Goal: Task Accomplishment & Management: Manage account settings

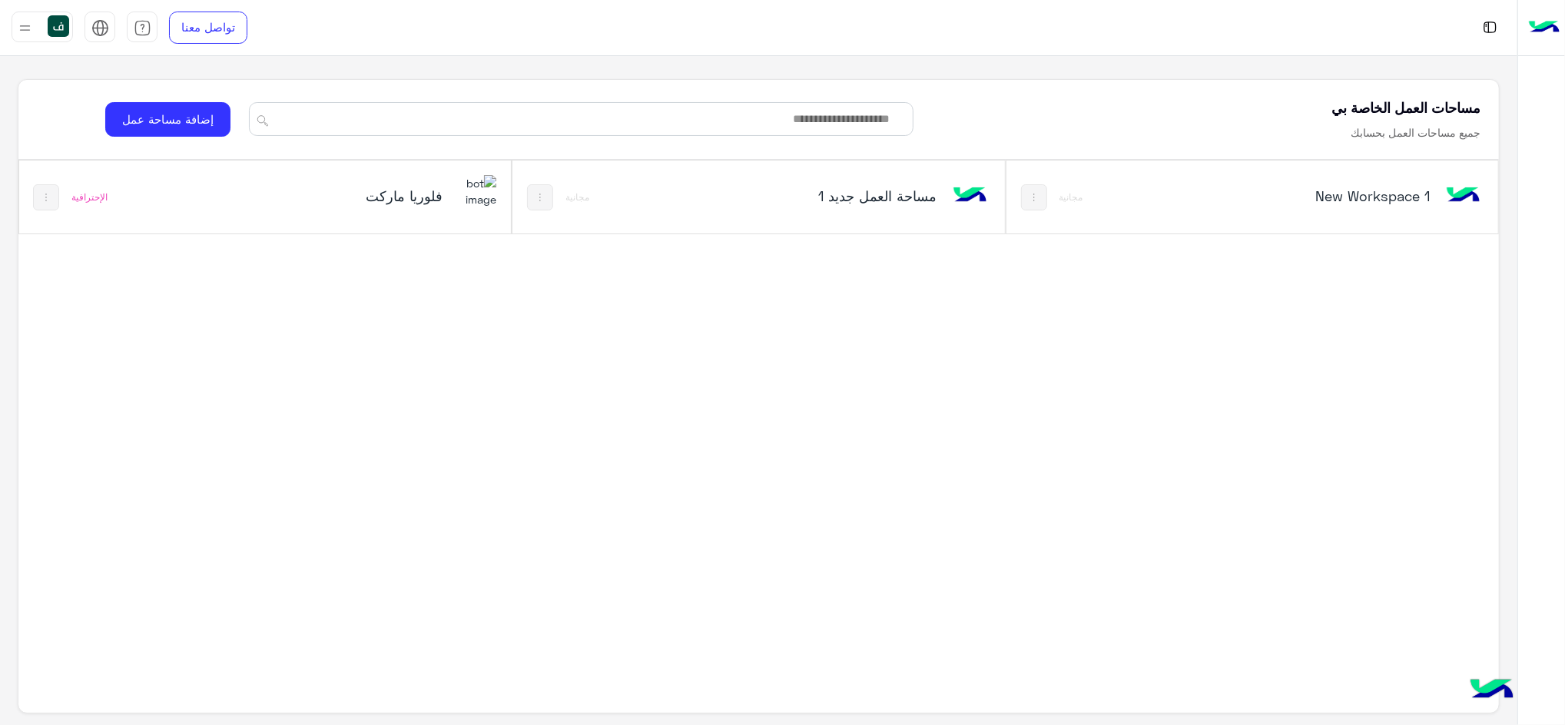
click at [480, 200] on img at bounding box center [475, 191] width 41 height 33
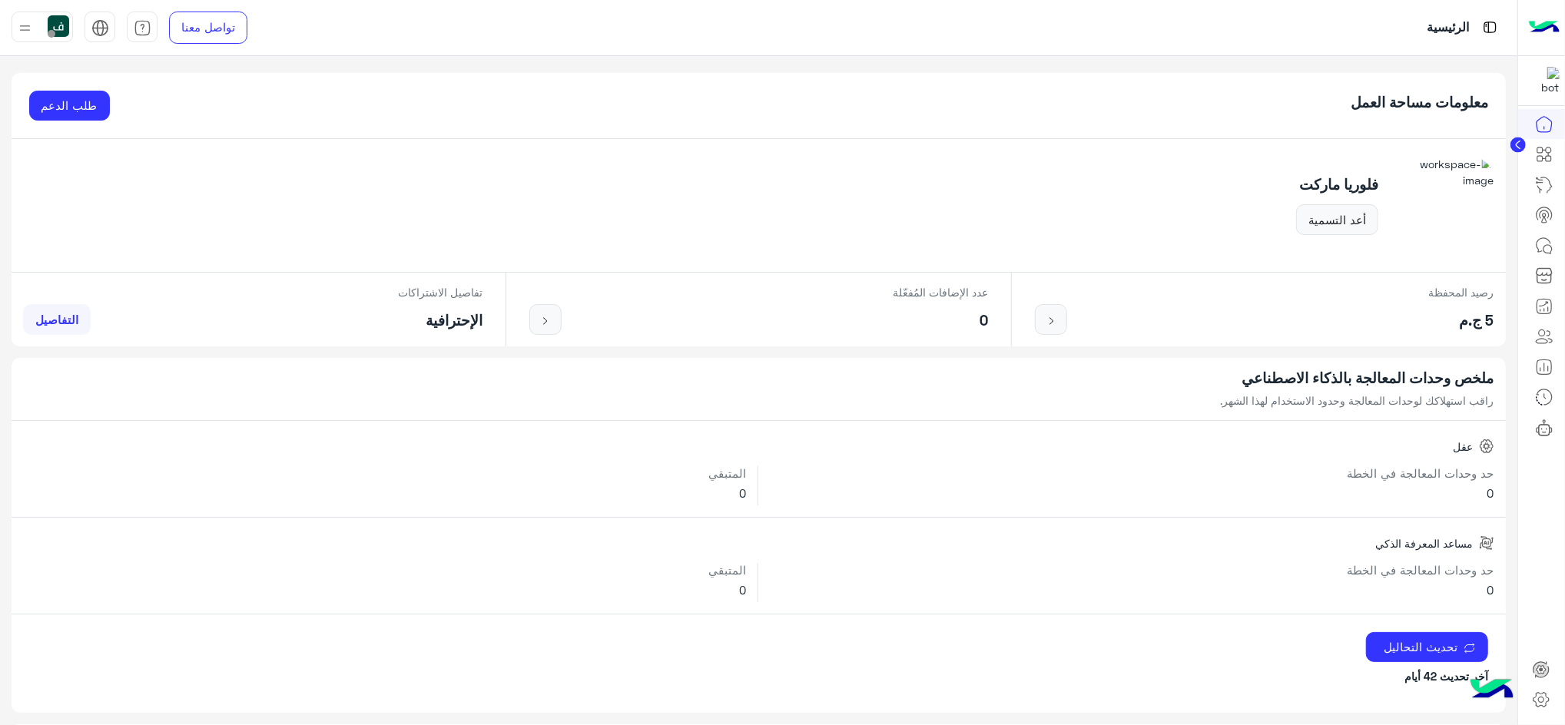
click at [1521, 141] on circle at bounding box center [1517, 145] width 15 height 15
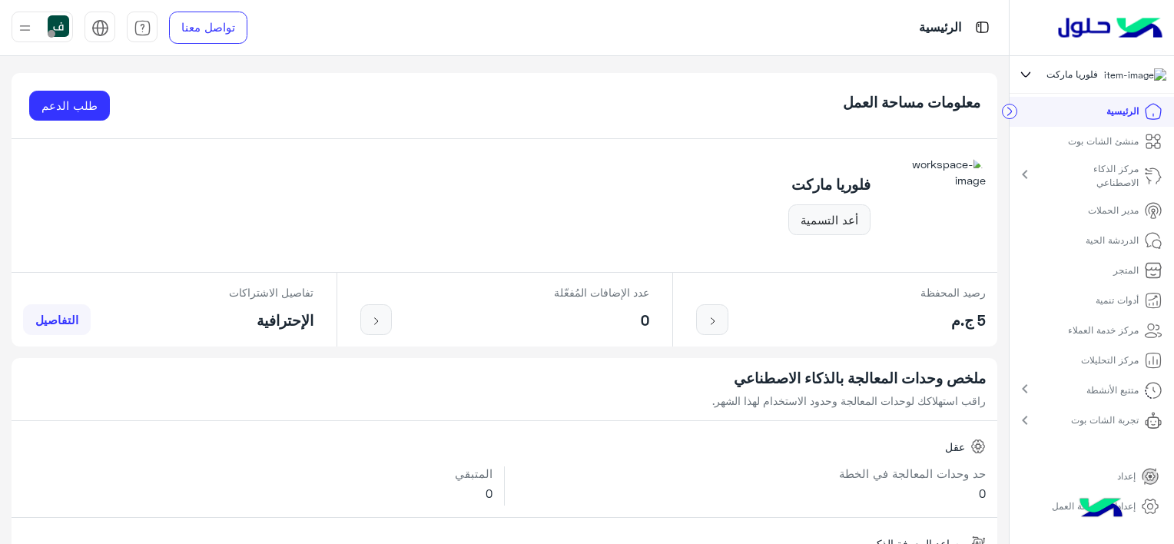
click at [1088, 333] on p "مركز خدمة العملاء" at bounding box center [1103, 330] width 71 height 14
click at [1118, 331] on p "مركز خدمة العملاء" at bounding box center [1103, 330] width 71 height 14
click at [1106, 337] on p "مركز خدمة العملاء" at bounding box center [1103, 330] width 71 height 14
click at [1113, 137] on link "منشئ الشات بوت" at bounding box center [1115, 142] width 118 height 30
click at [1106, 157] on link "منشئ الشات بوت" at bounding box center [1115, 142] width 118 height 30
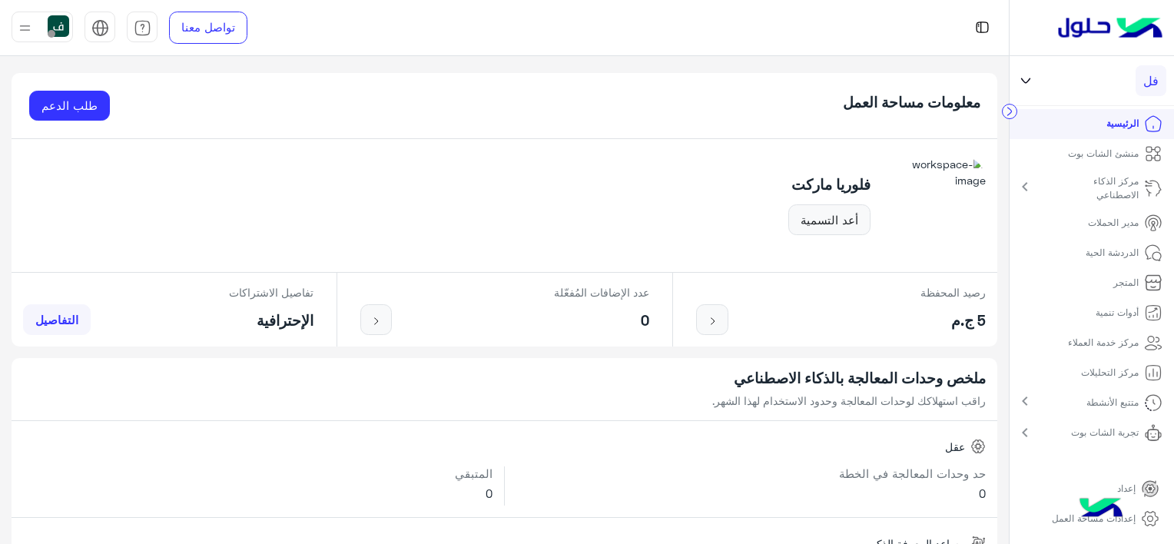
click at [1109, 340] on p "مركز خدمة العملاء" at bounding box center [1103, 343] width 71 height 14
click at [1141, 514] on icon at bounding box center [1150, 518] width 18 height 18
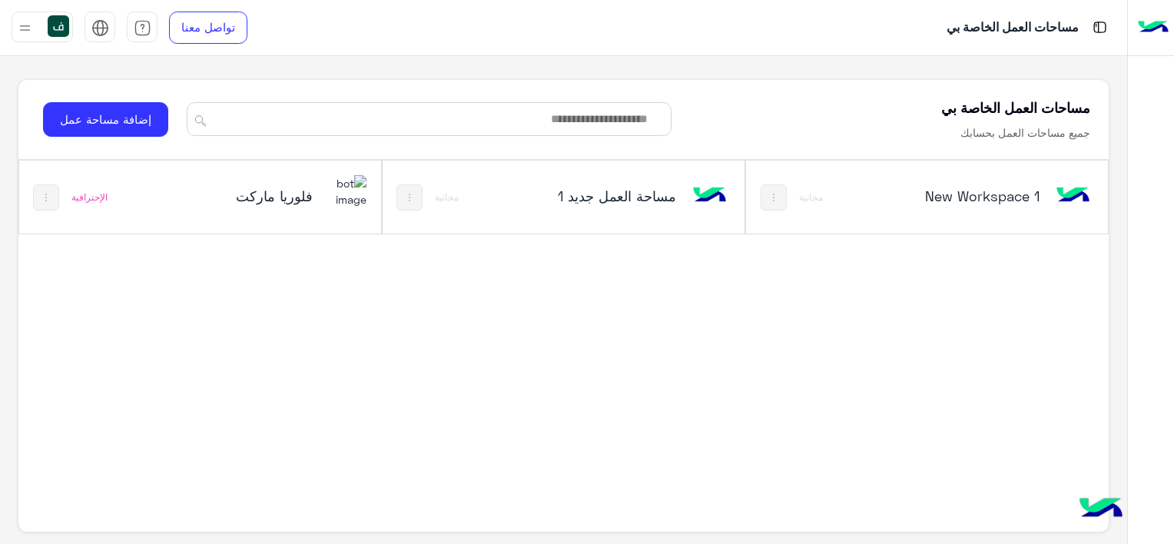
click at [812, 14] on div "مساحات العمل الخاصة بي" at bounding box center [751, 27] width 751 height 55
click at [330, 196] on img at bounding box center [345, 191] width 41 height 33
click at [304, 197] on h5 "فلوريا ماركت" at bounding box center [253, 196] width 120 height 18
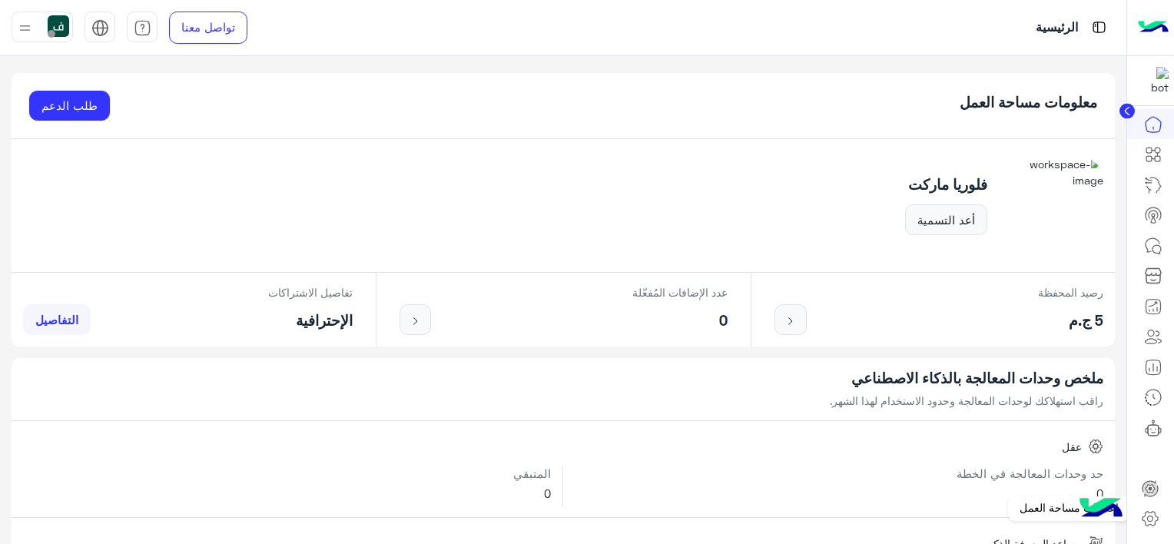
click at [1149, 519] on icon at bounding box center [1150, 518] width 18 height 18
click at [1152, 515] on icon at bounding box center [1150, 518] width 18 height 18
click at [1146, 491] on icon at bounding box center [1149, 488] width 15 height 15
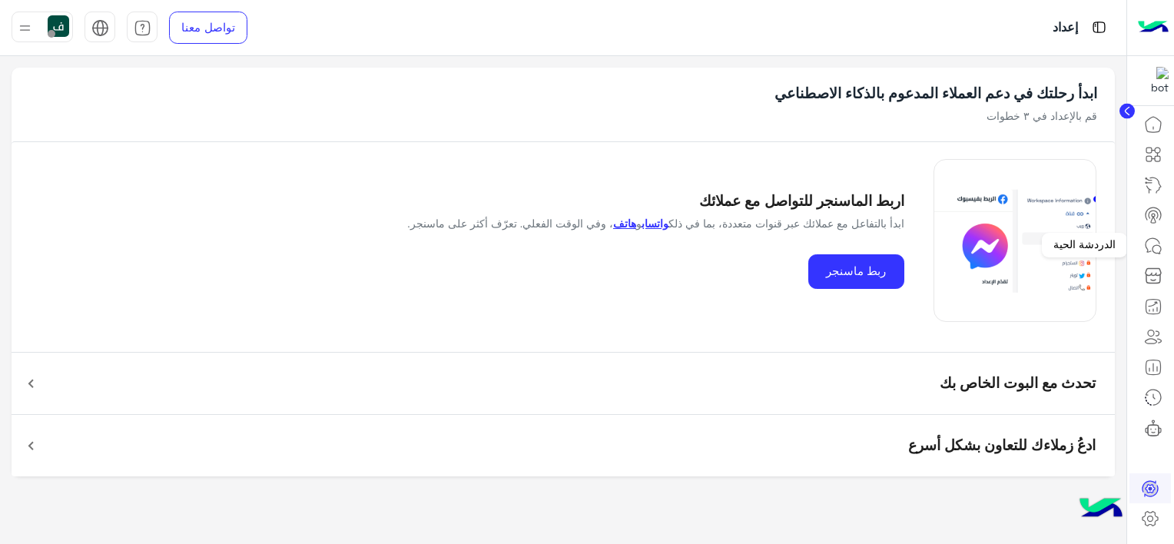
click at [1147, 239] on icon at bounding box center [1153, 246] width 18 height 18
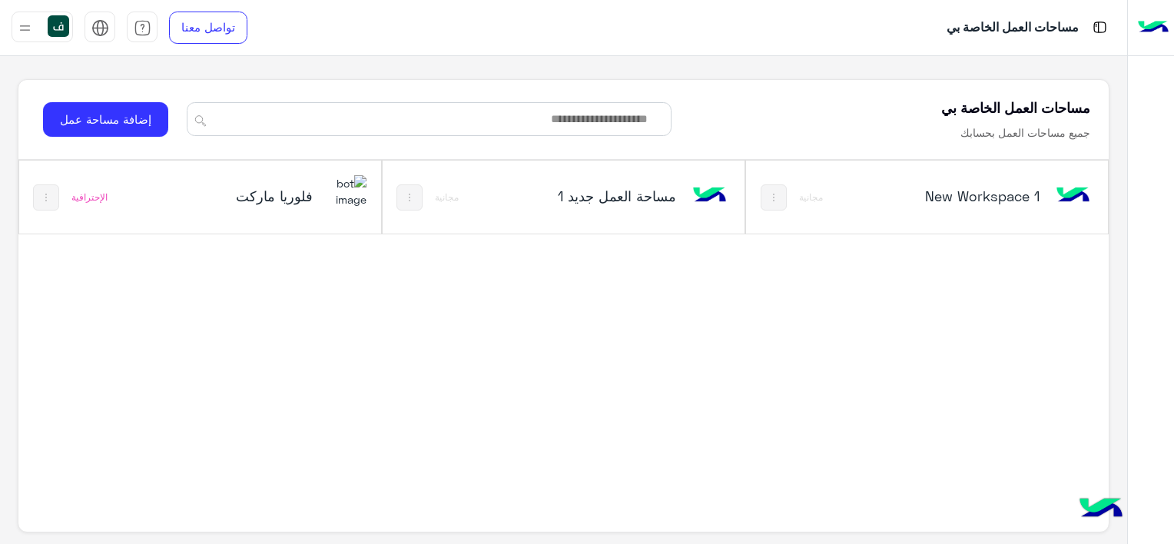
click at [316, 203] on div "فلوريا ماركت" at bounding box center [267, 197] width 200 height 45
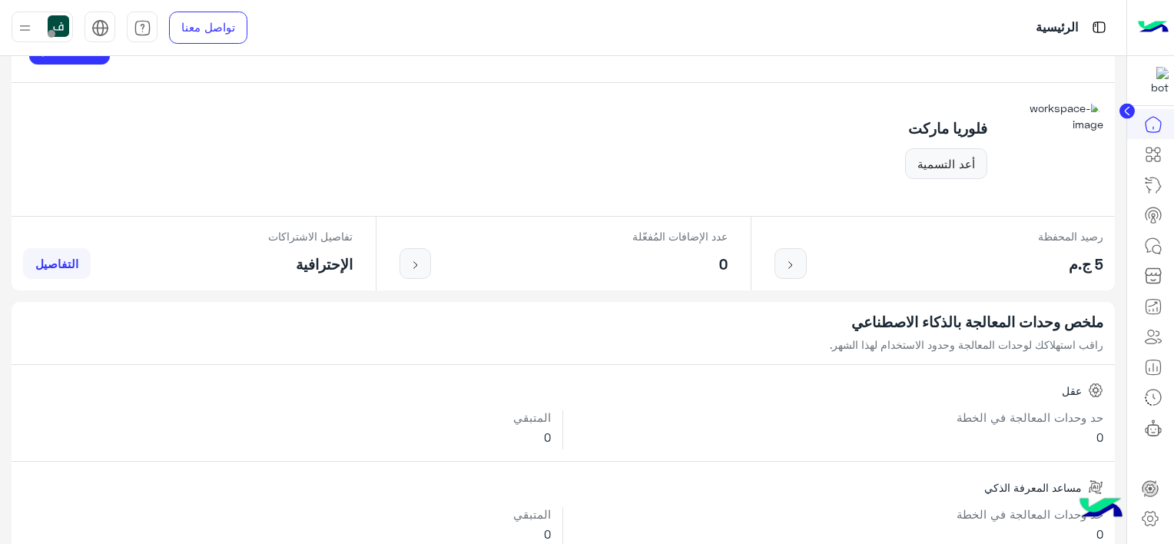
scroll to position [77, 0]
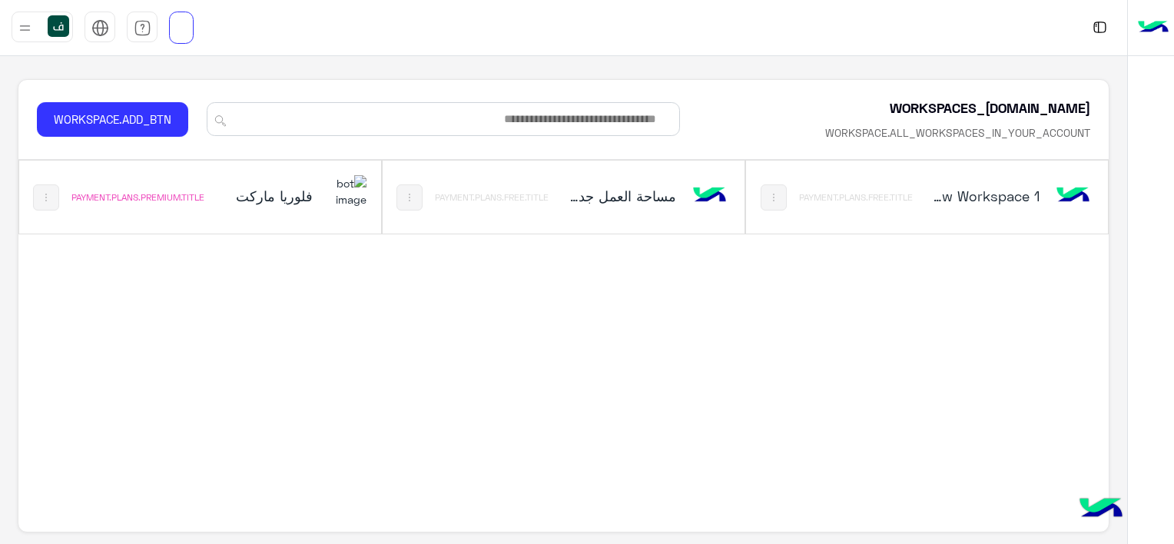
click at [335, 208] on img at bounding box center [345, 191] width 41 height 33
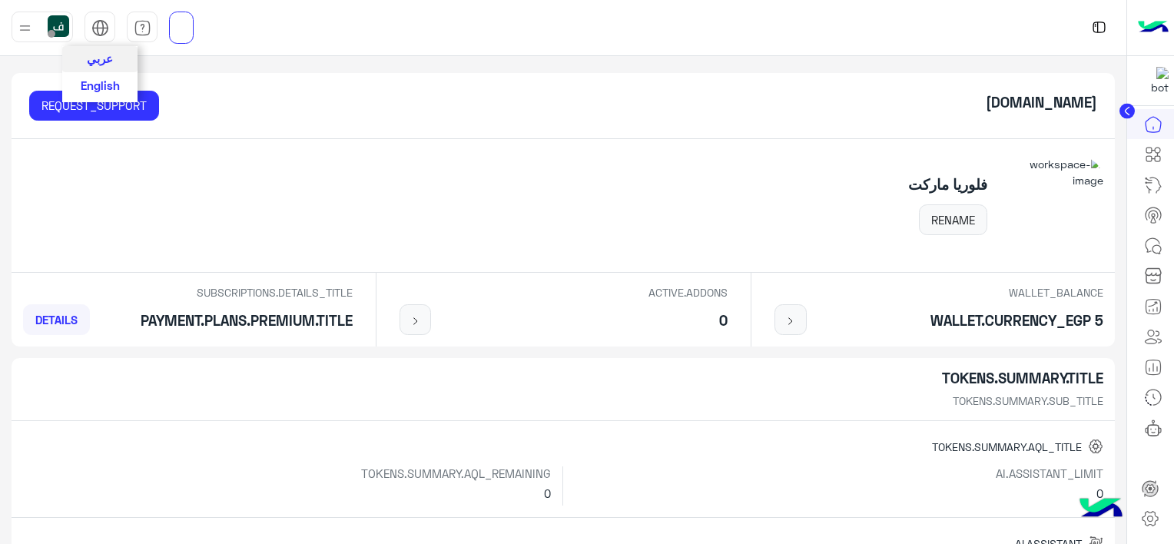
click at [100, 57] on span "عربي" at bounding box center [100, 58] width 26 height 14
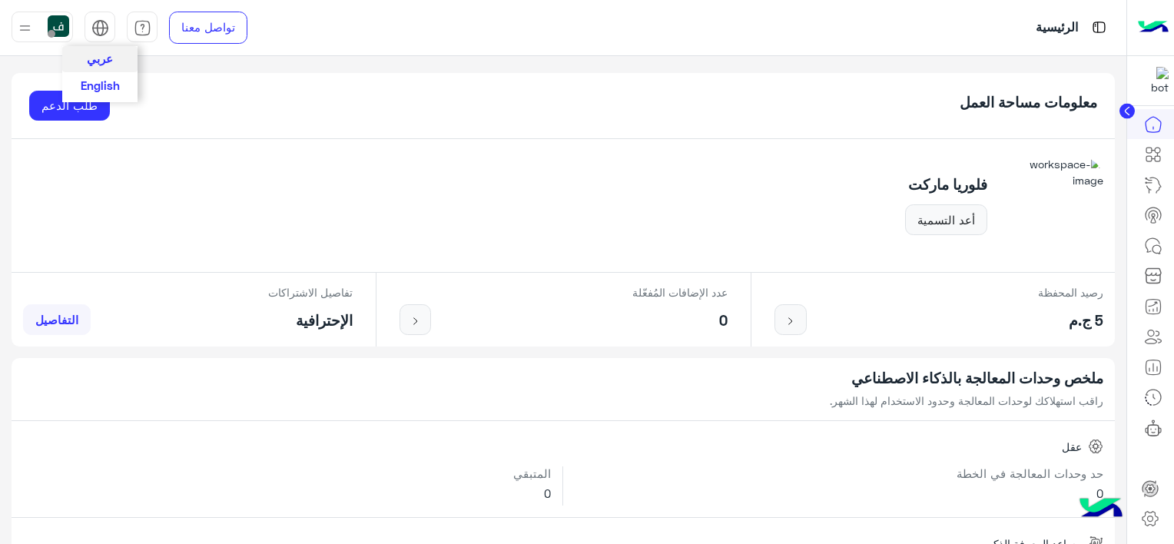
click at [106, 61] on span "عربي" at bounding box center [100, 58] width 26 height 14
click at [73, 323] on span "التفاصيل" at bounding box center [56, 320] width 43 height 14
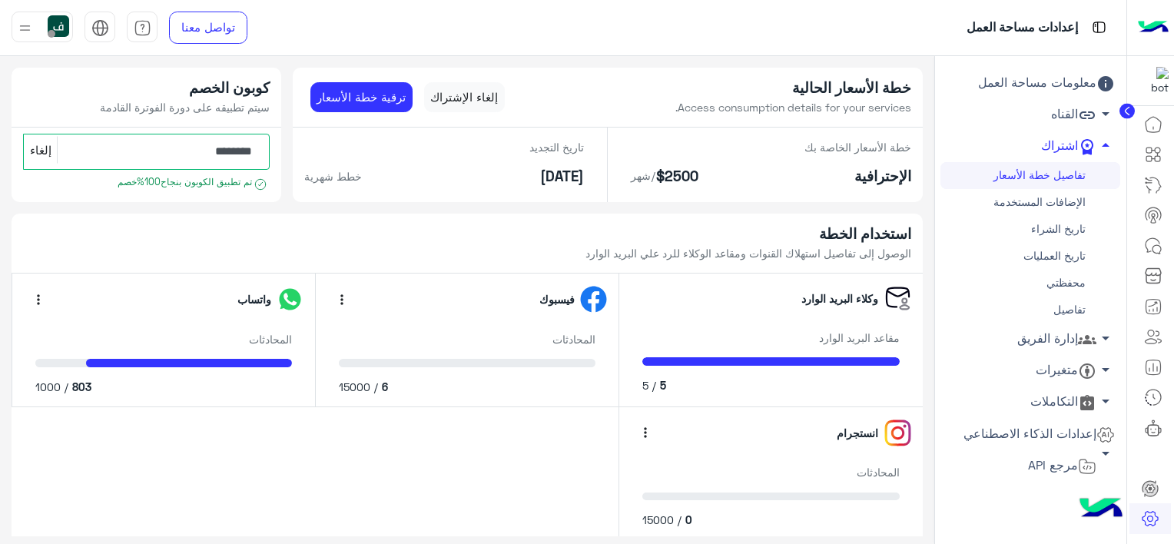
click at [1075, 335] on link "إدارة الفريق arrow_drop_down" at bounding box center [1030, 338] width 180 height 31
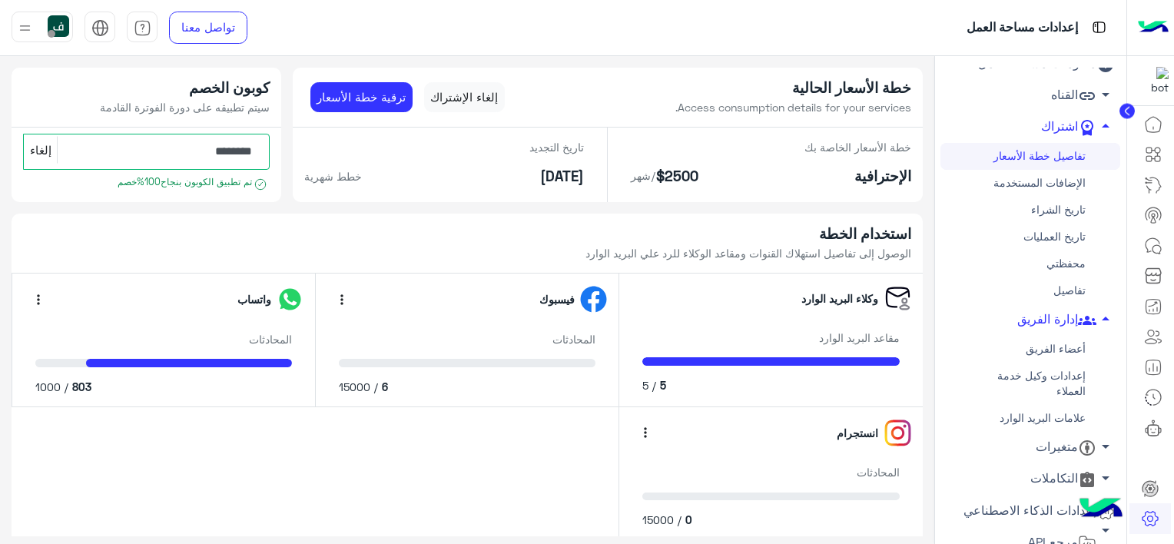
scroll to position [37, 0]
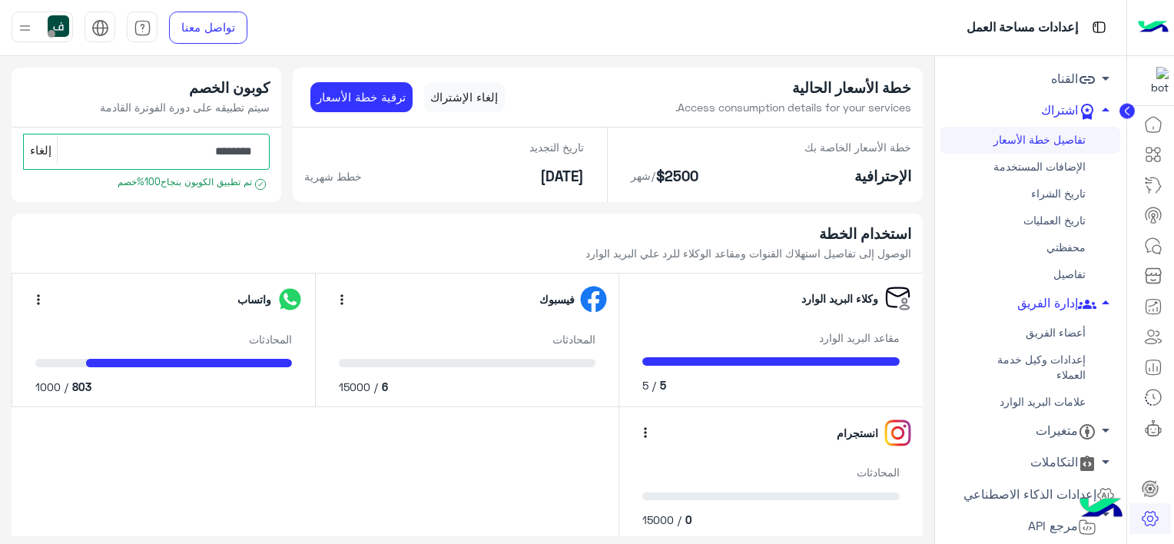
click at [1064, 432] on link "متغيرات arrow_drop_down" at bounding box center [1030, 431] width 180 height 31
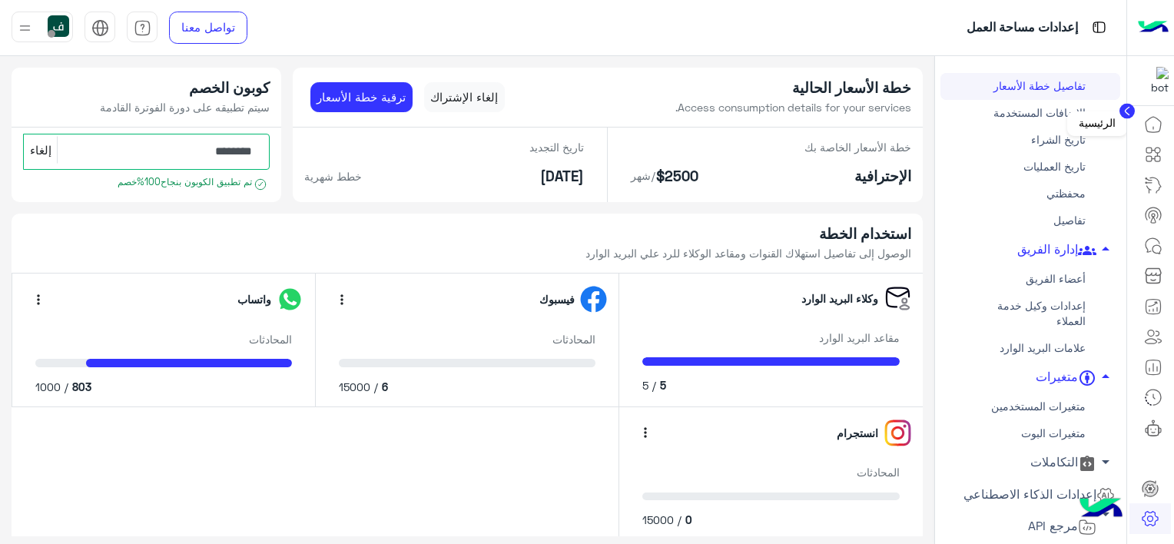
click at [1123, 122] on div "الرئيسية" at bounding box center [1097, 123] width 60 height 25
click at [1155, 159] on icon at bounding box center [1153, 154] width 18 height 18
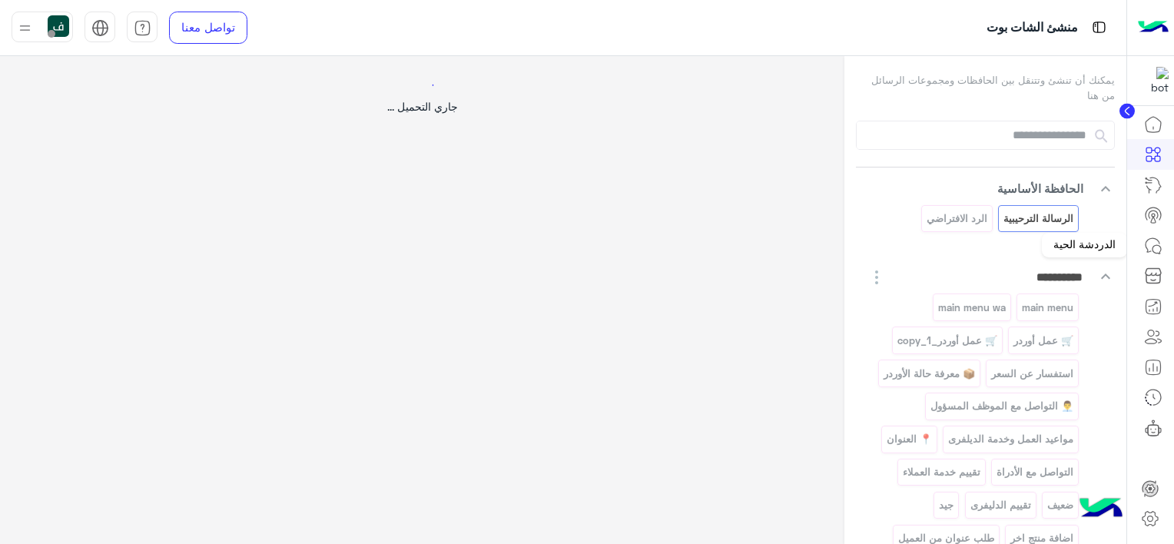
click at [1151, 246] on icon at bounding box center [1153, 246] width 18 height 18
select select "*"
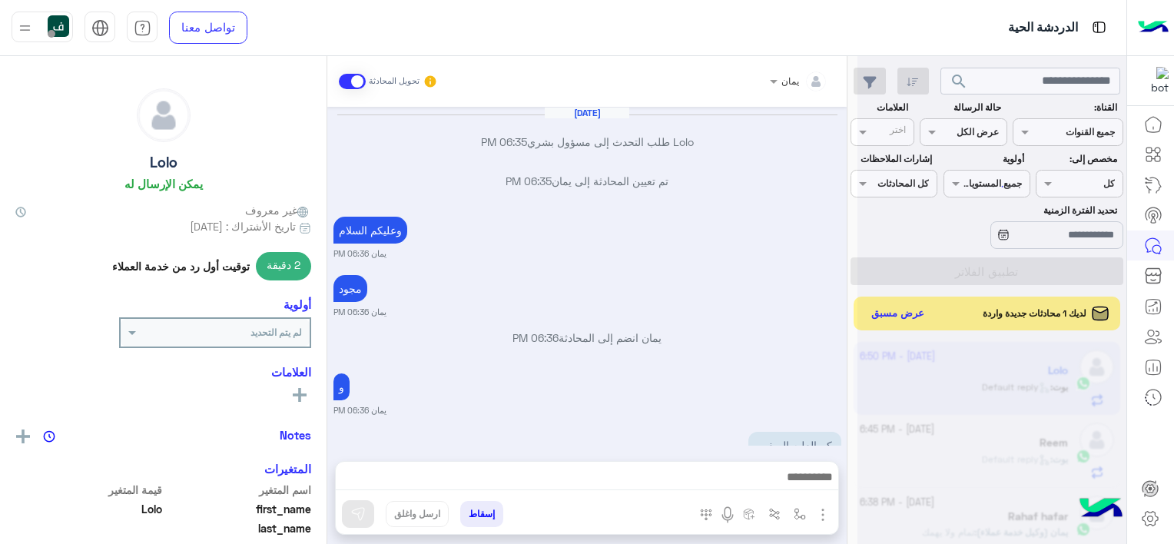
scroll to position [744, 0]
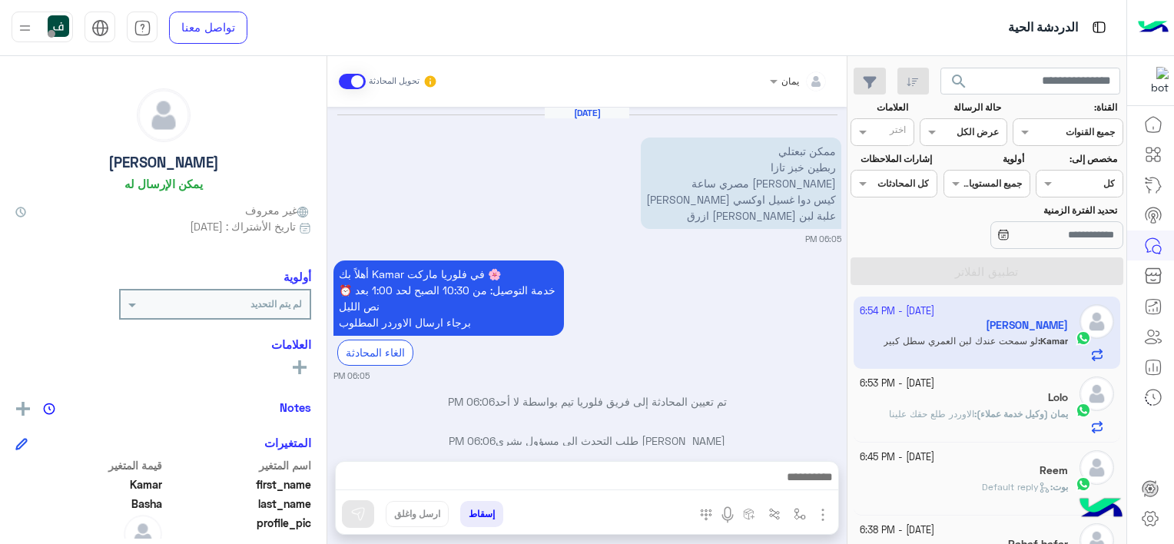
scroll to position [1079, 0]
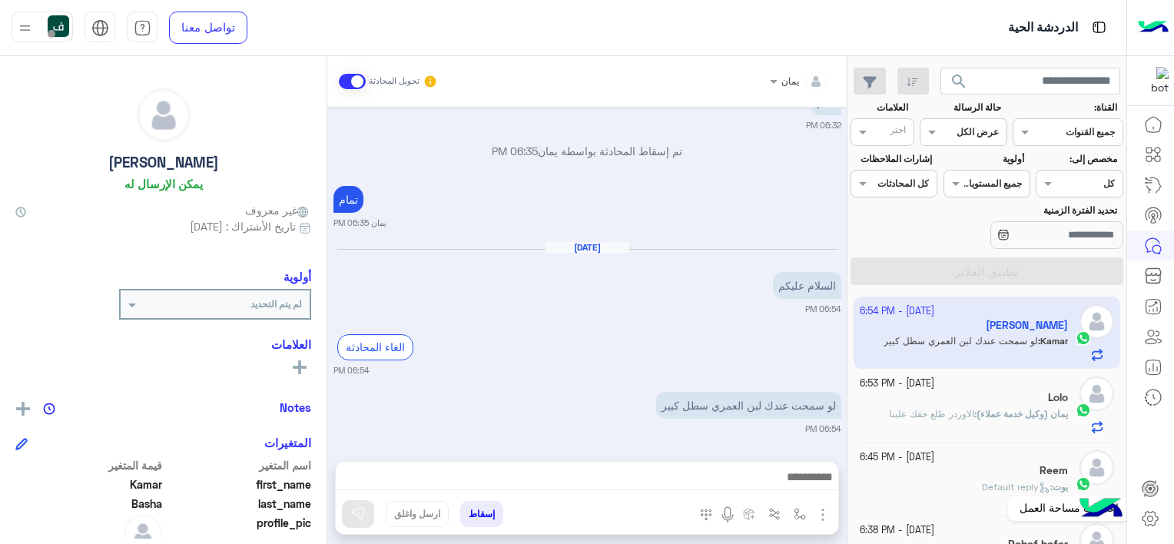
click at [1149, 517] on icon at bounding box center [1150, 518] width 18 height 18
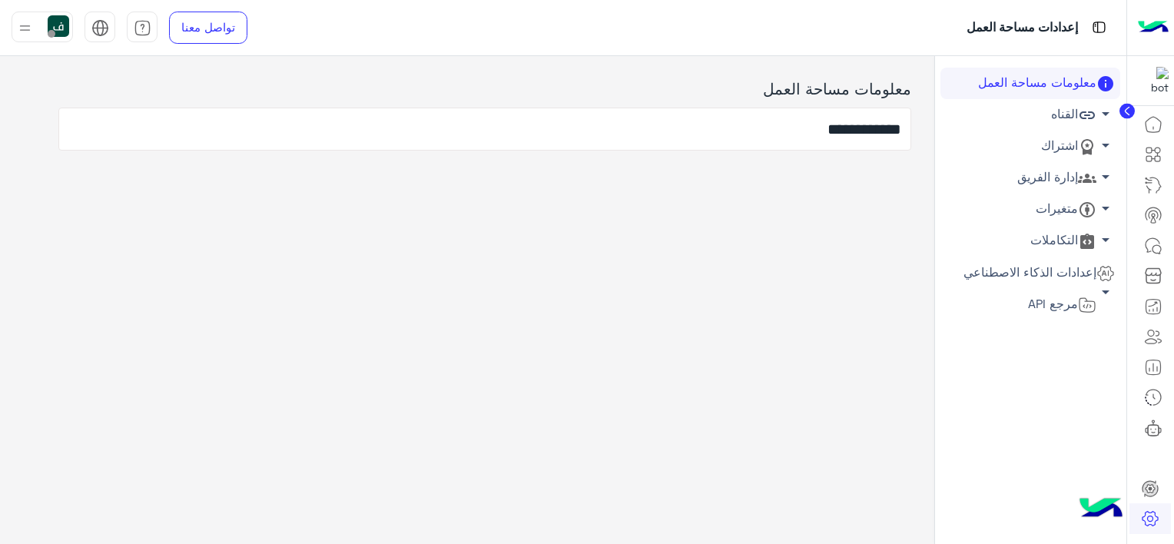
click at [1053, 145] on link "اشتراك arrow_drop_down" at bounding box center [1030, 146] width 180 height 31
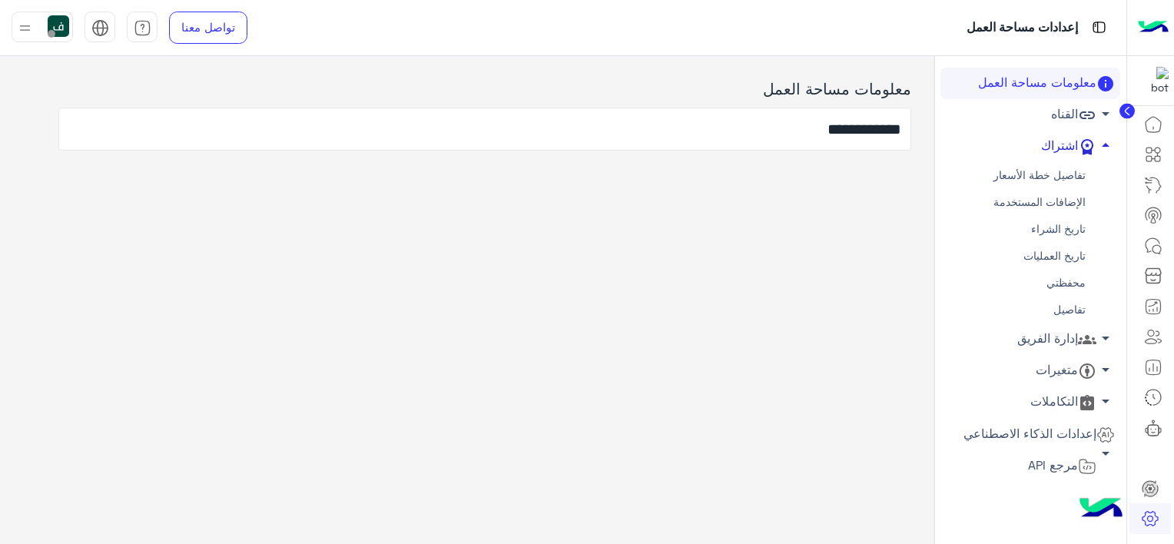
click at [1050, 151] on link "اشتراك arrow_drop_up" at bounding box center [1030, 146] width 180 height 31
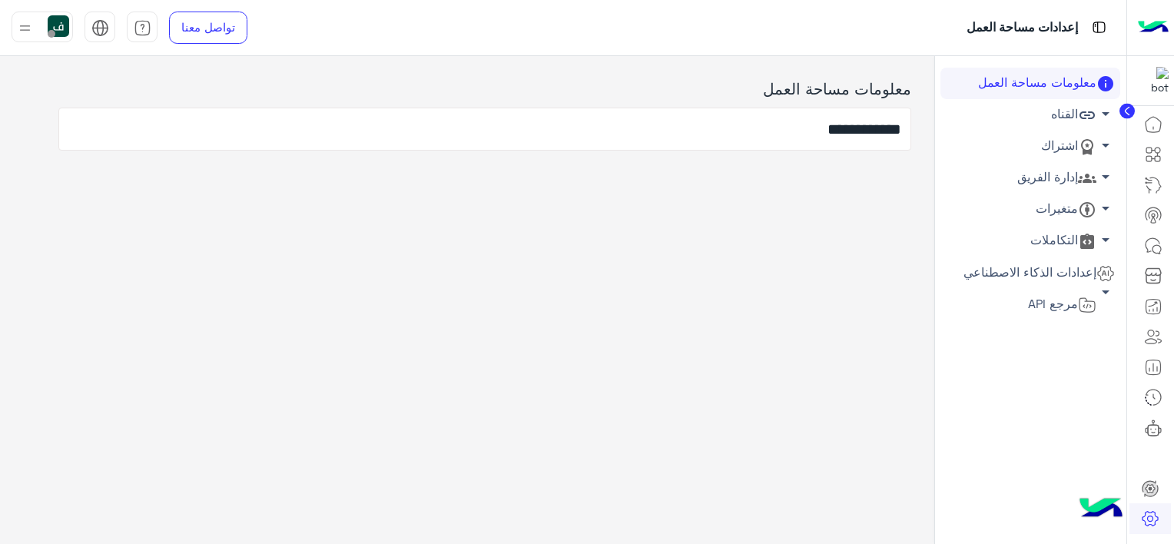
click at [1050, 171] on link "إدارة الفريق arrow_drop_down" at bounding box center [1030, 177] width 180 height 31
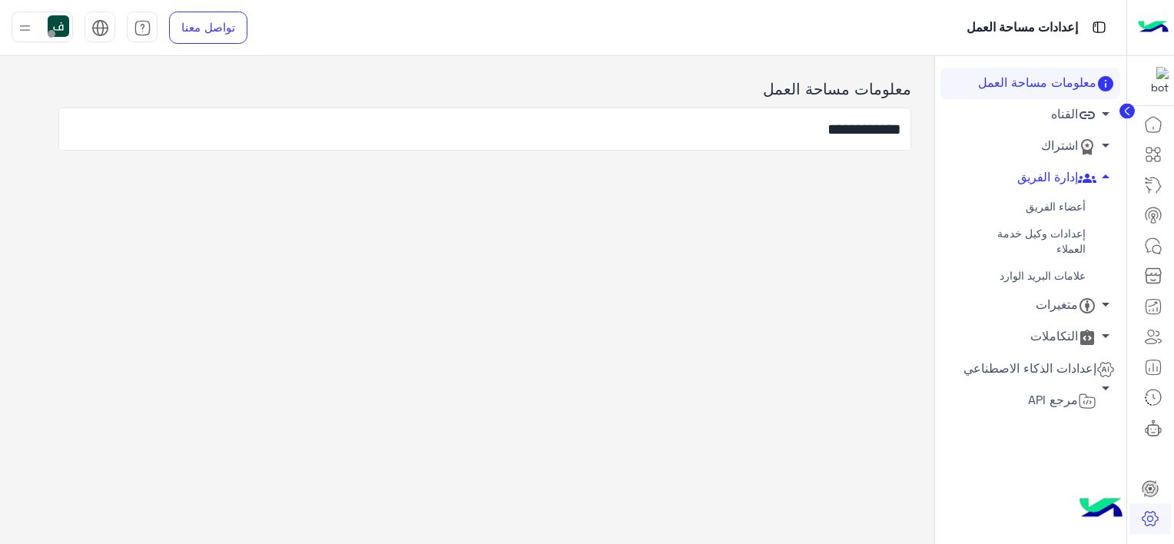
click at [1054, 245] on link "إعدادات وكيل خدمة العملاء" at bounding box center [1030, 241] width 180 height 42
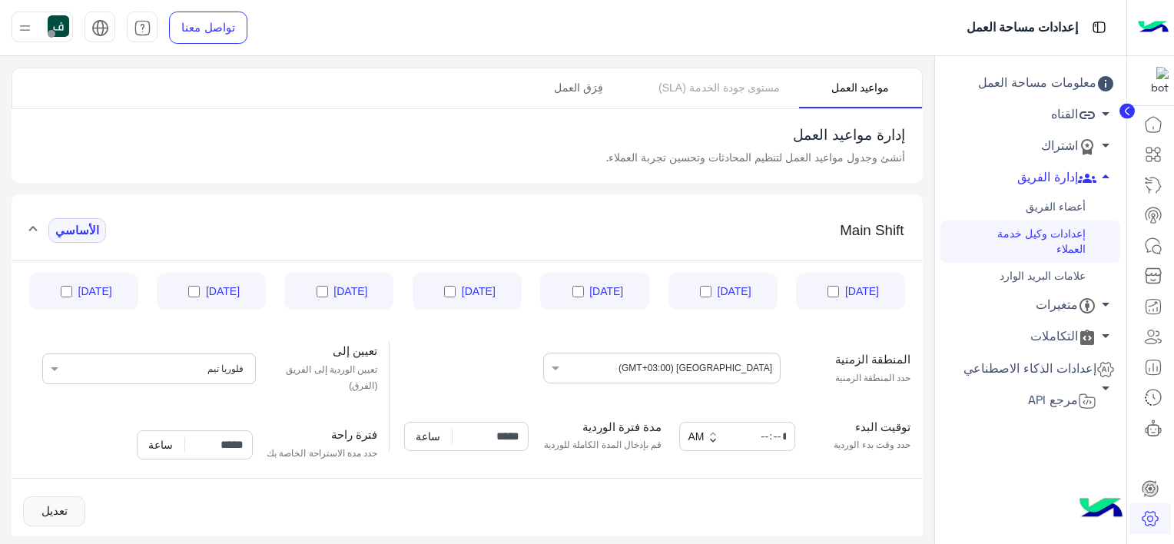
click at [584, 82] on link "فِرَق العمل" at bounding box center [578, 88] width 123 height 40
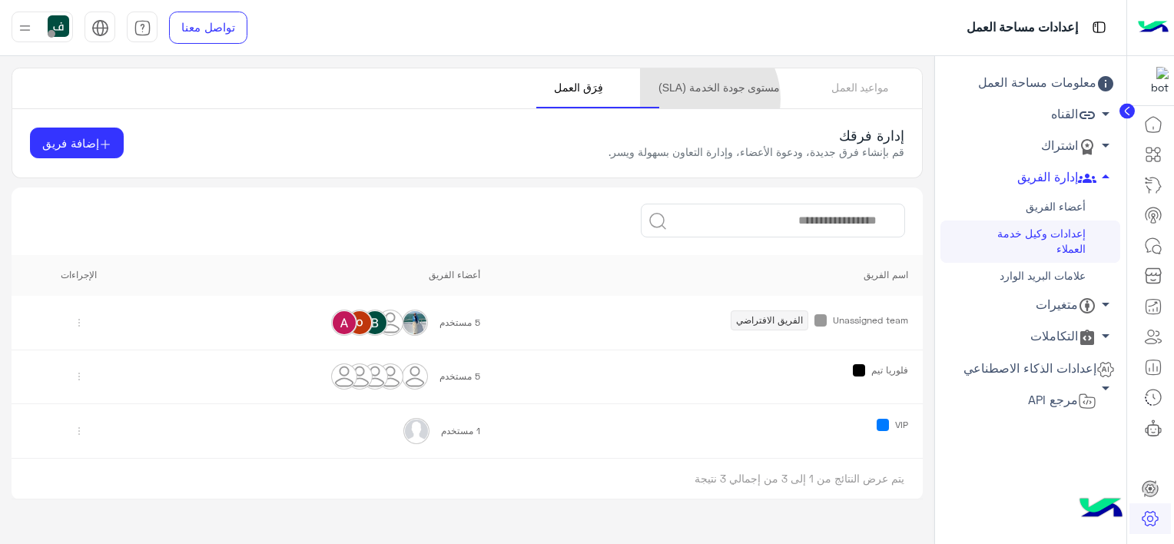
click at [723, 98] on link "مستوى جودة الخدمة (SLA)" at bounding box center [719, 88] width 158 height 40
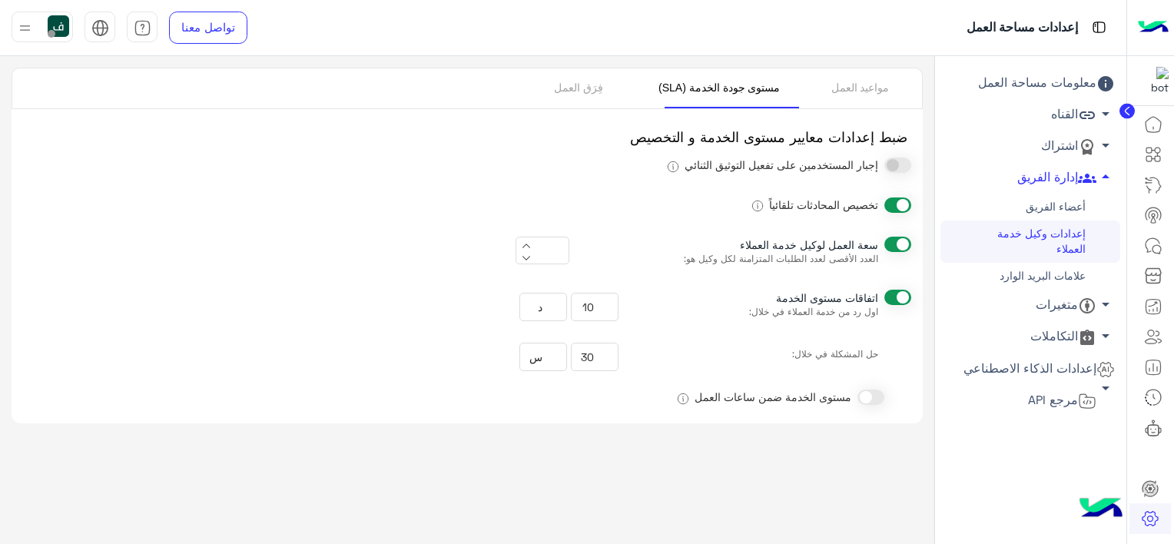
type input "**"
click at [861, 91] on link "مواعيد العمل" at bounding box center [860, 88] width 123 height 40
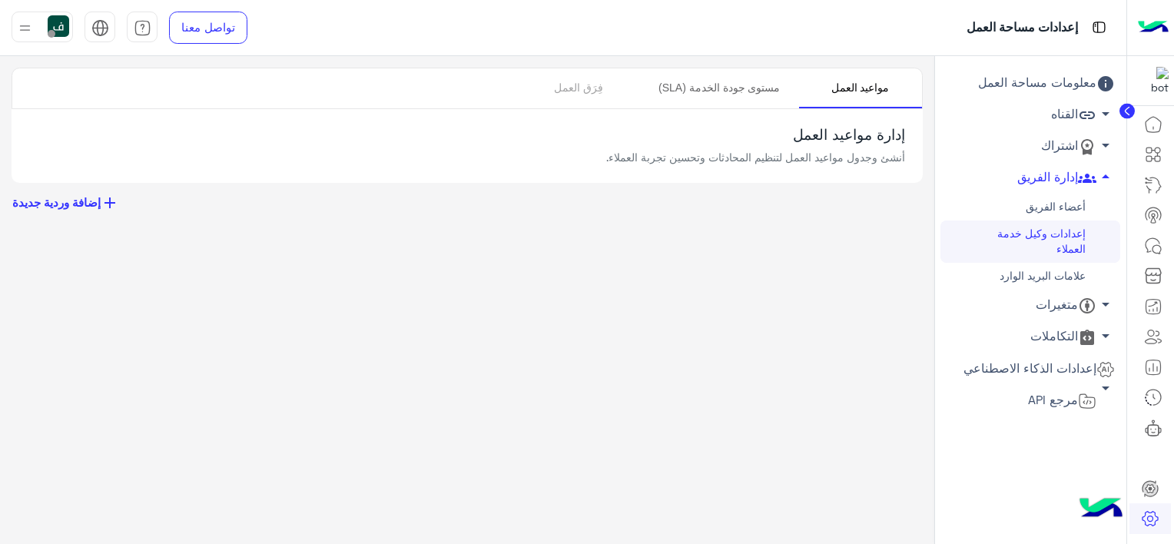
click at [738, 87] on link "مستوى جودة الخدمة (SLA)" at bounding box center [719, 88] width 158 height 40
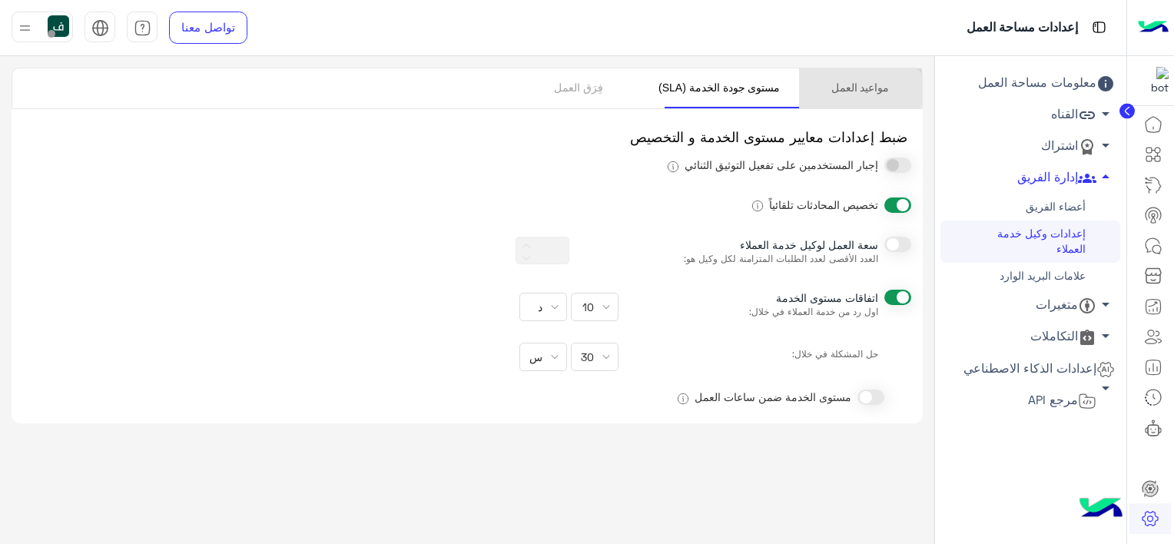
click at [845, 86] on link "مواعيد العمل" at bounding box center [860, 88] width 123 height 40
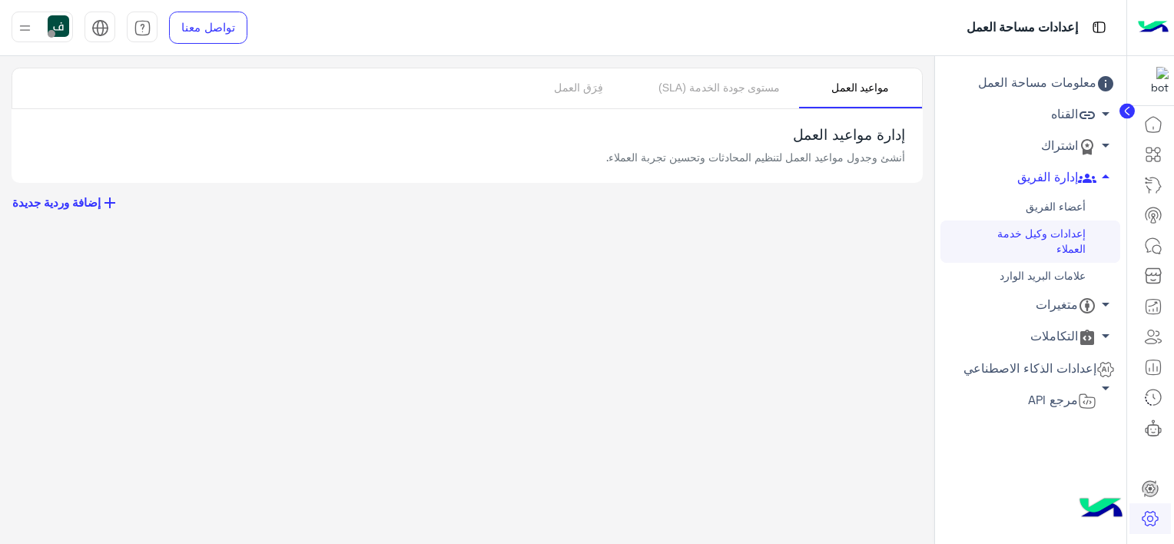
click at [819, 137] on h5 "إدارة مواعيد العمل" at bounding box center [467, 135] width 876 height 18
click at [1008, 269] on link "علامات البريد الوارد" at bounding box center [1030, 276] width 180 height 27
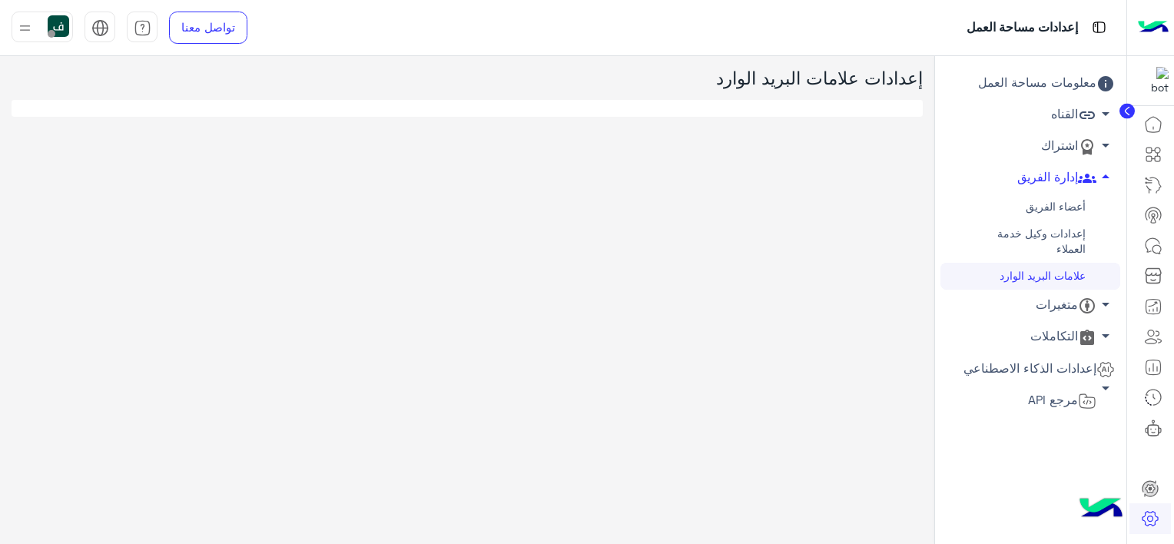
click at [1052, 306] on link "متغيرات arrow_drop_down" at bounding box center [1030, 305] width 180 height 31
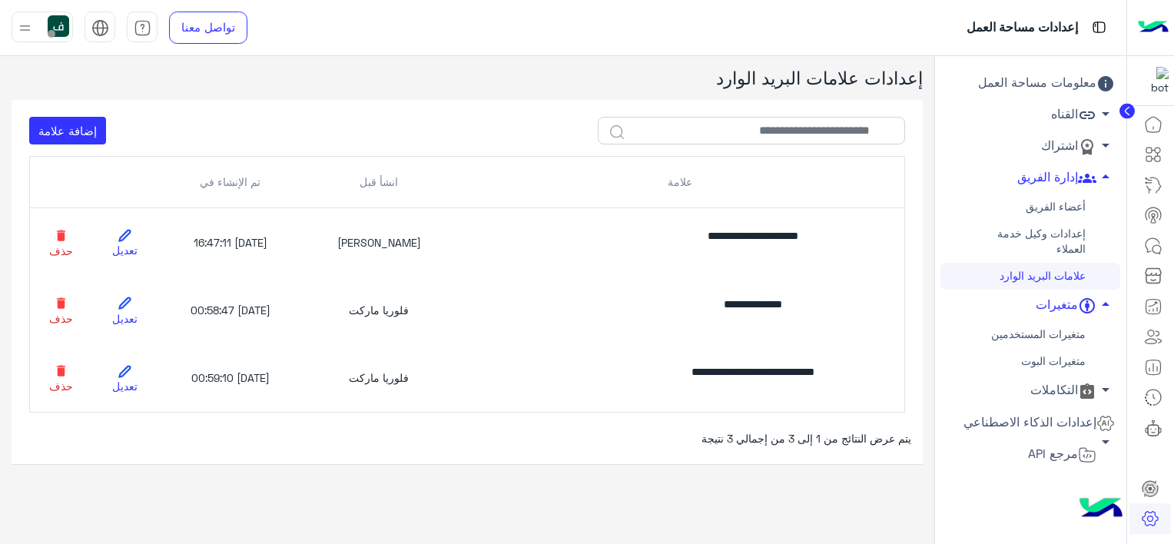
click at [1032, 276] on link "علامات البريد الوارد" at bounding box center [1030, 276] width 180 height 27
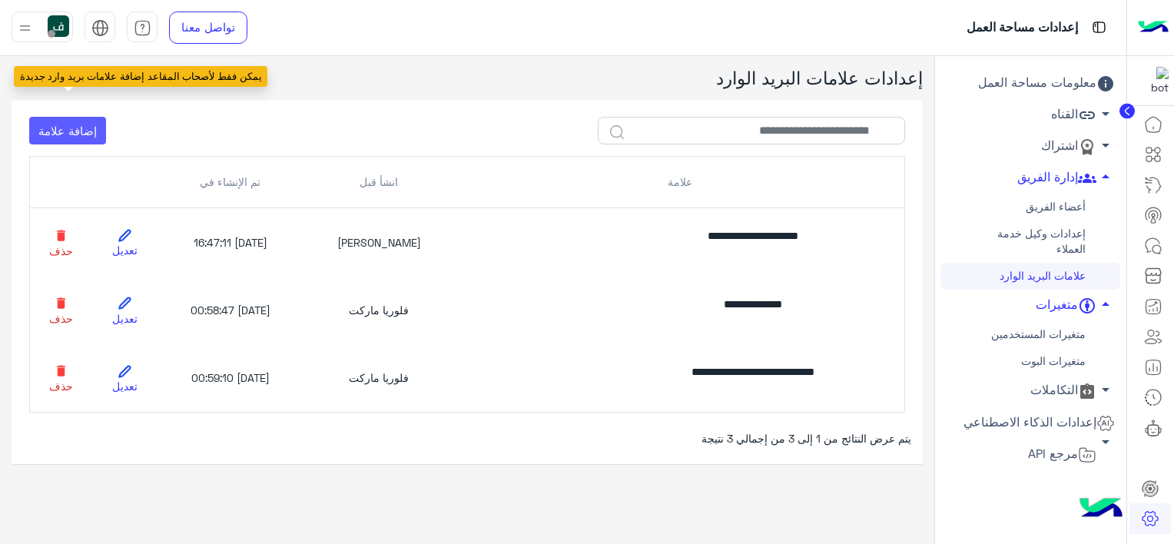
click at [58, 129] on button "إضافة علامة" at bounding box center [68, 131] width 78 height 28
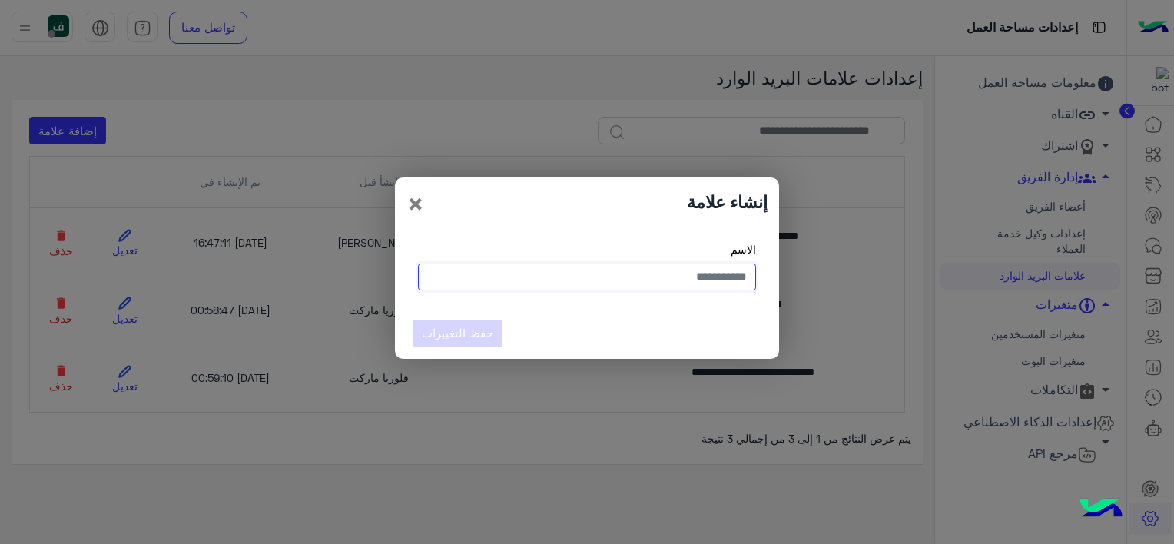
click at [644, 282] on input "text" at bounding box center [587, 277] width 338 height 28
type input "*****"
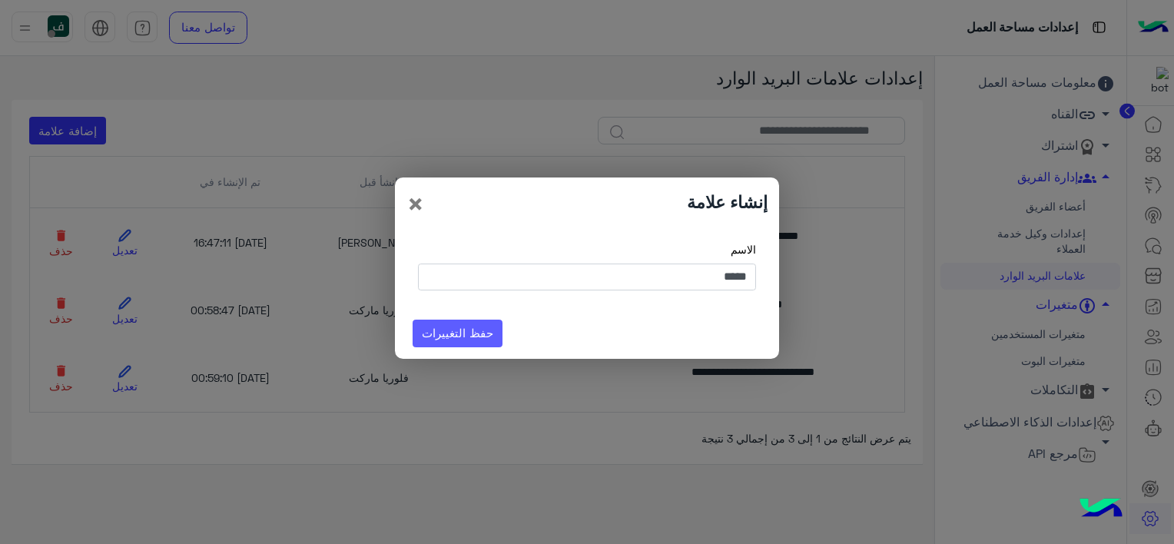
click at [447, 337] on button "حفظ التغييرات" at bounding box center [458, 334] width 91 height 28
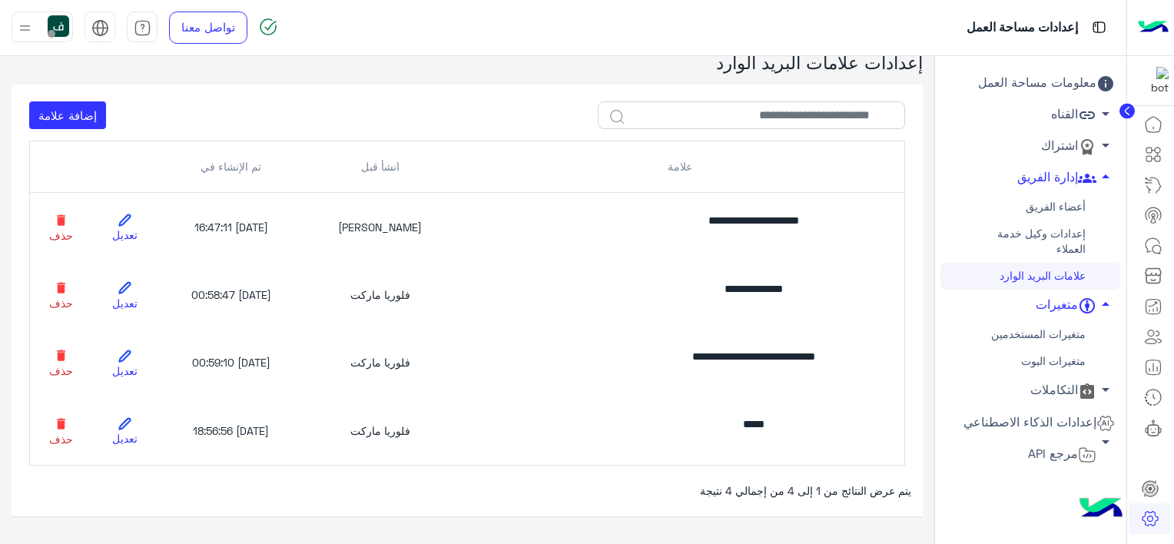
scroll to position [30, 0]
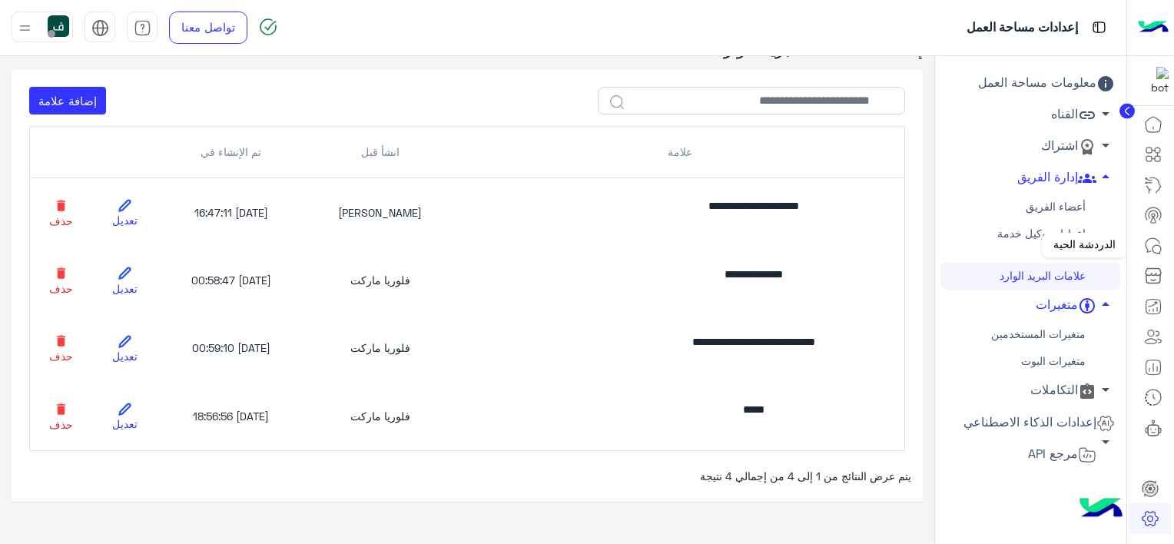
click at [1156, 237] on icon at bounding box center [1153, 246] width 18 height 18
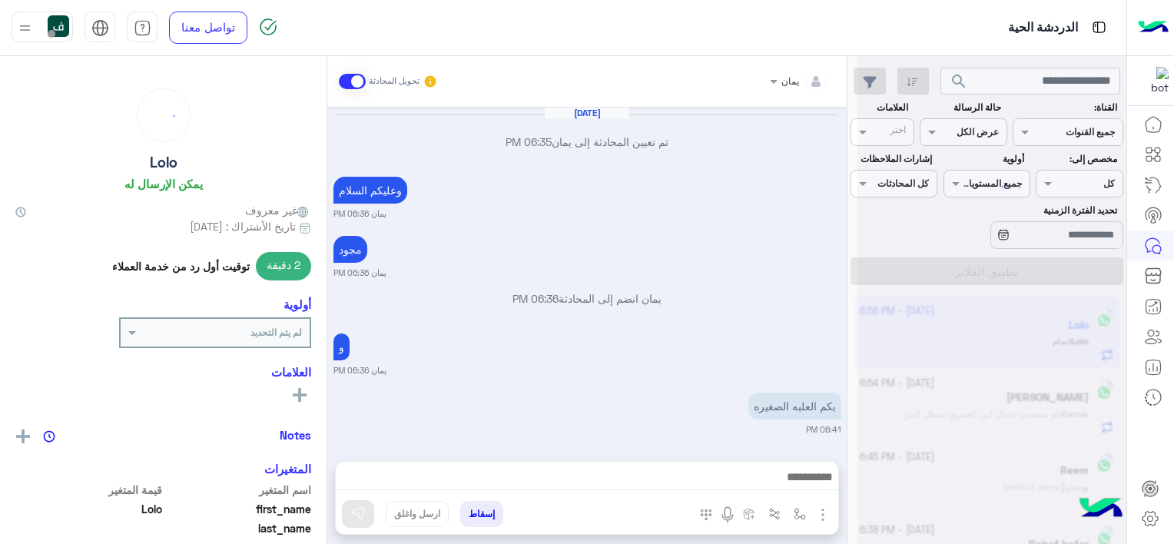
click at [1032, 88] on div at bounding box center [991, 278] width 269 height 544
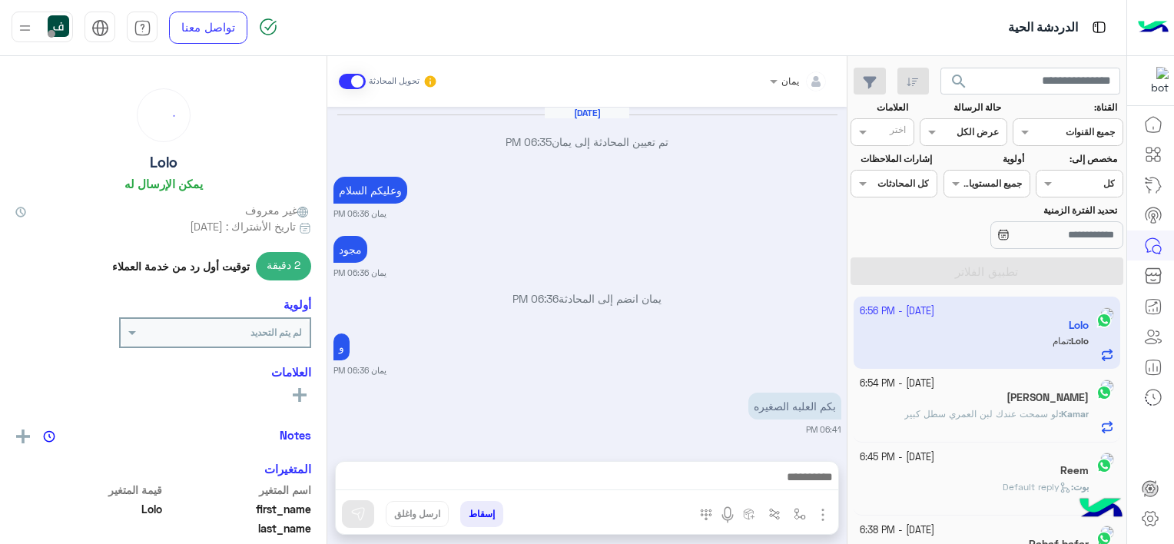
scroll to position [764, 0]
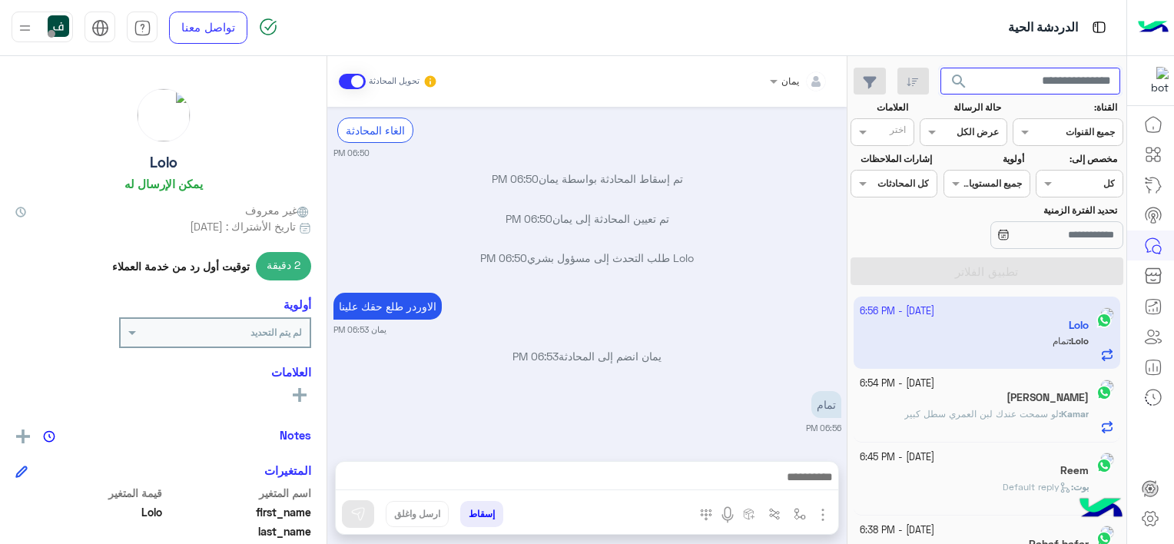
click at [1026, 79] on input "text" at bounding box center [1030, 82] width 181 height 28
type input "****"
click at [940, 68] on button "search" at bounding box center [959, 84] width 38 height 33
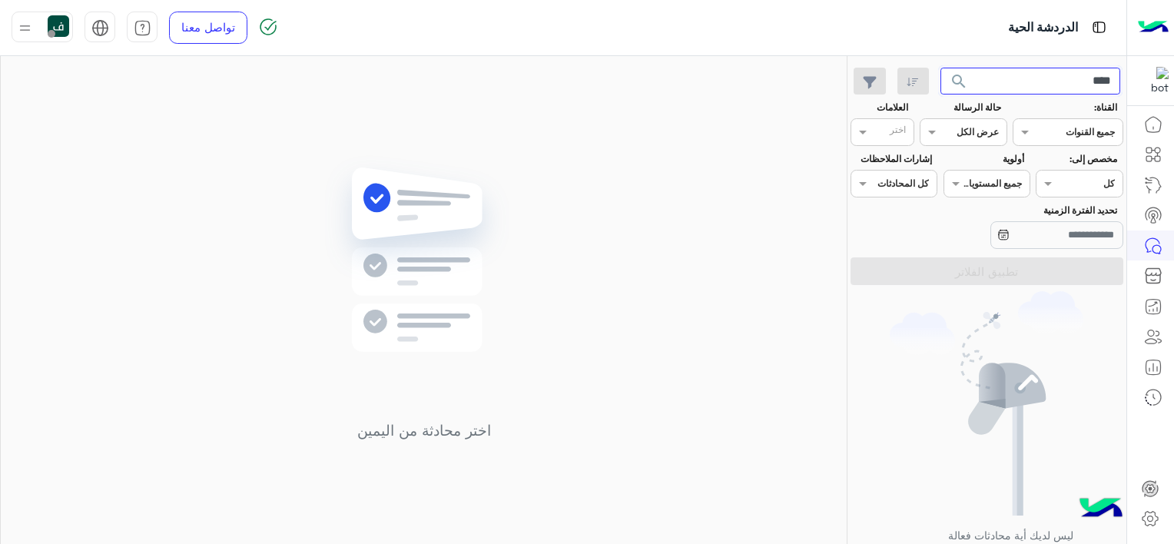
click at [1011, 79] on input "****" at bounding box center [1030, 82] width 181 height 28
click at [940, 68] on button "search" at bounding box center [959, 84] width 38 height 33
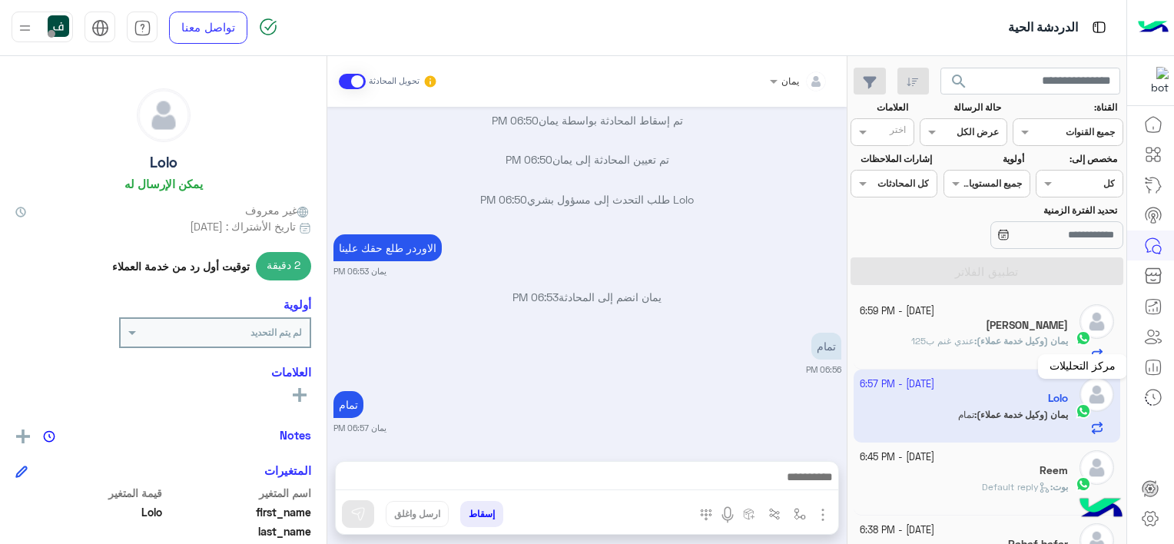
click at [1147, 366] on icon at bounding box center [1153, 367] width 18 height 18
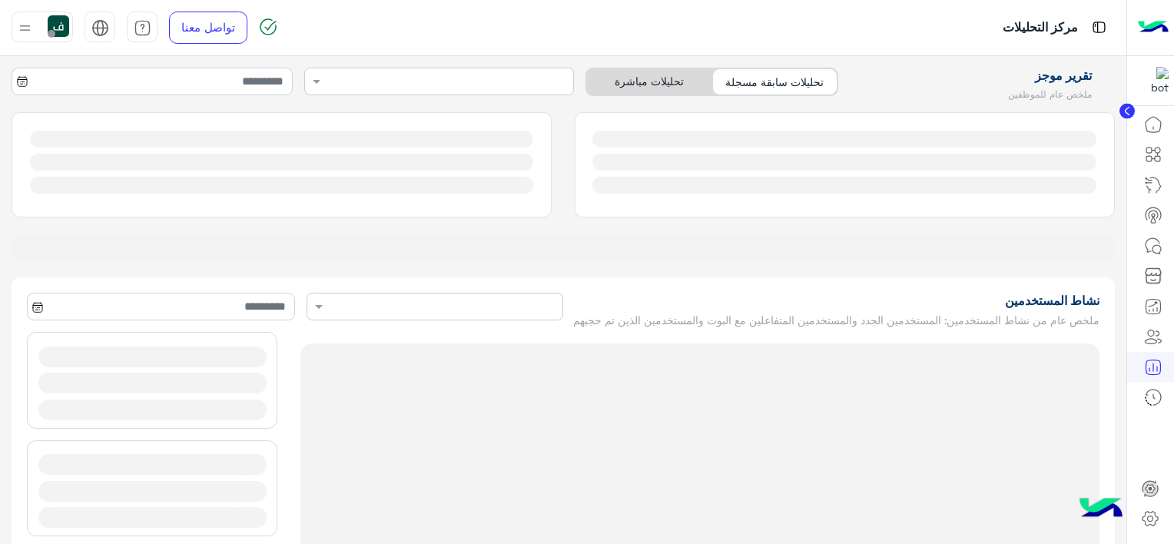
type input "**********"
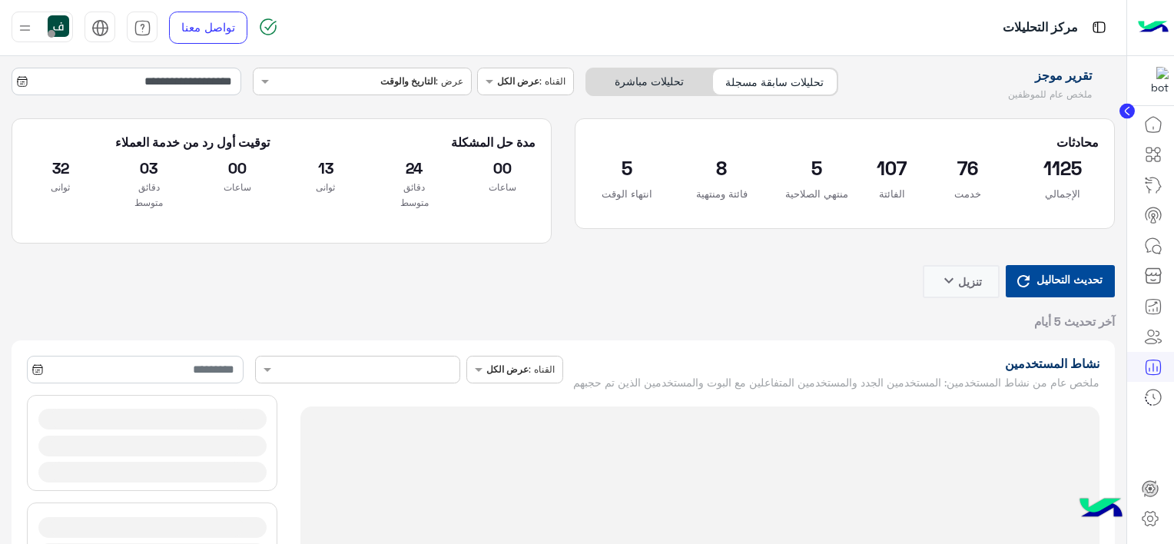
type input "**********"
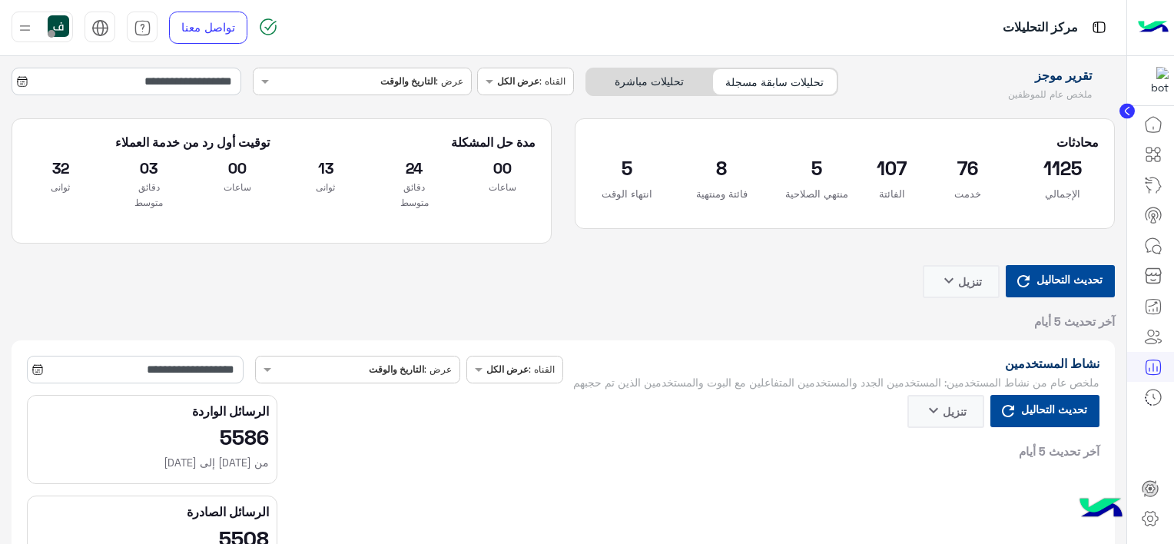
type input "**********"
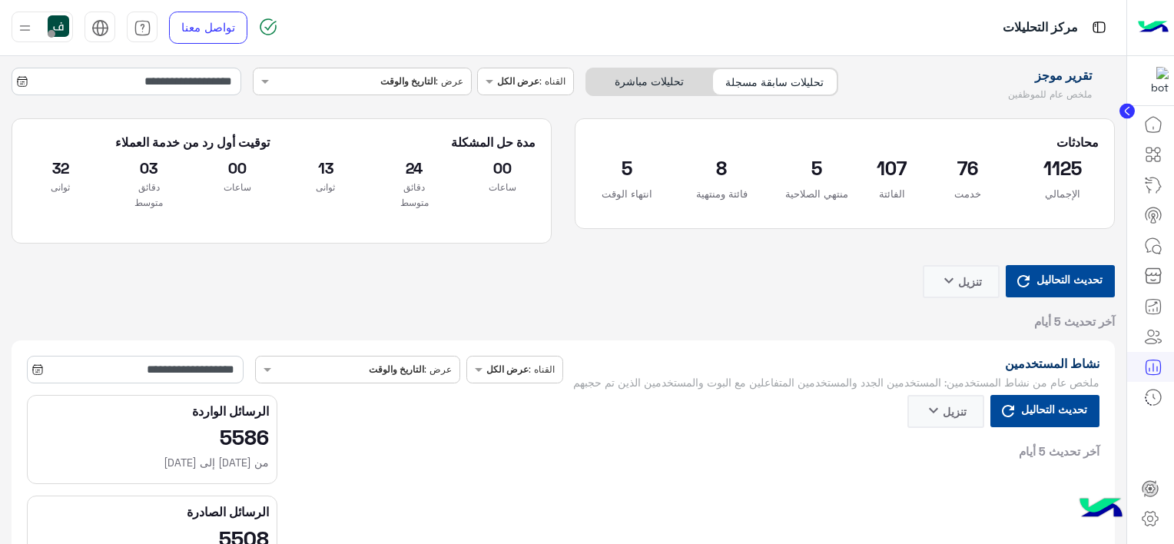
type input "**********"
click at [256, 419] on h5 "الرسائل الواردة" at bounding box center [152, 410] width 234 height 15
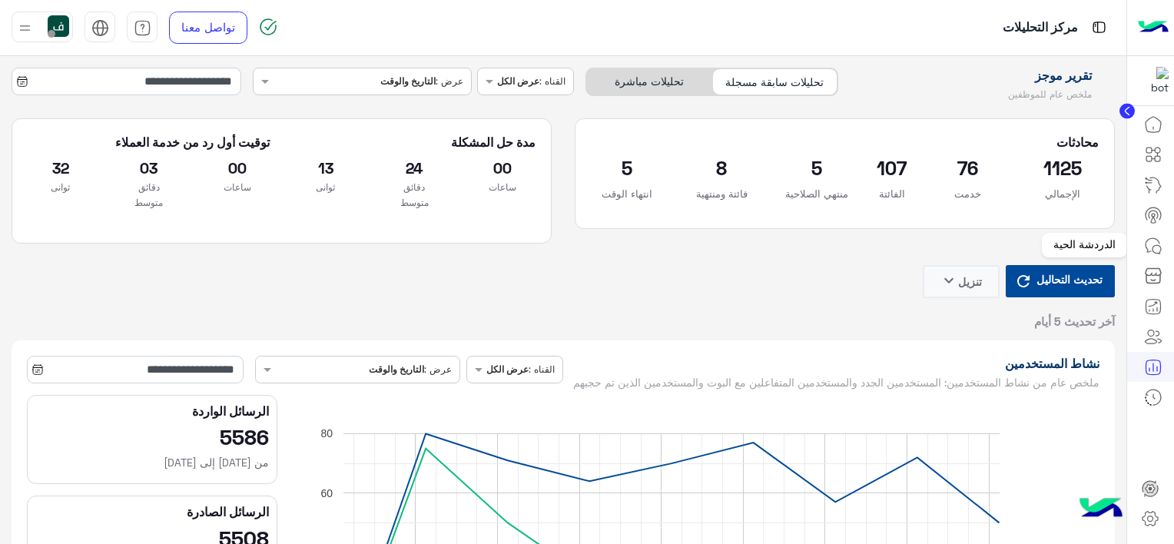
click at [1142, 253] on link at bounding box center [1152, 245] width 41 height 31
click at [1150, 248] on icon at bounding box center [1153, 246] width 18 height 18
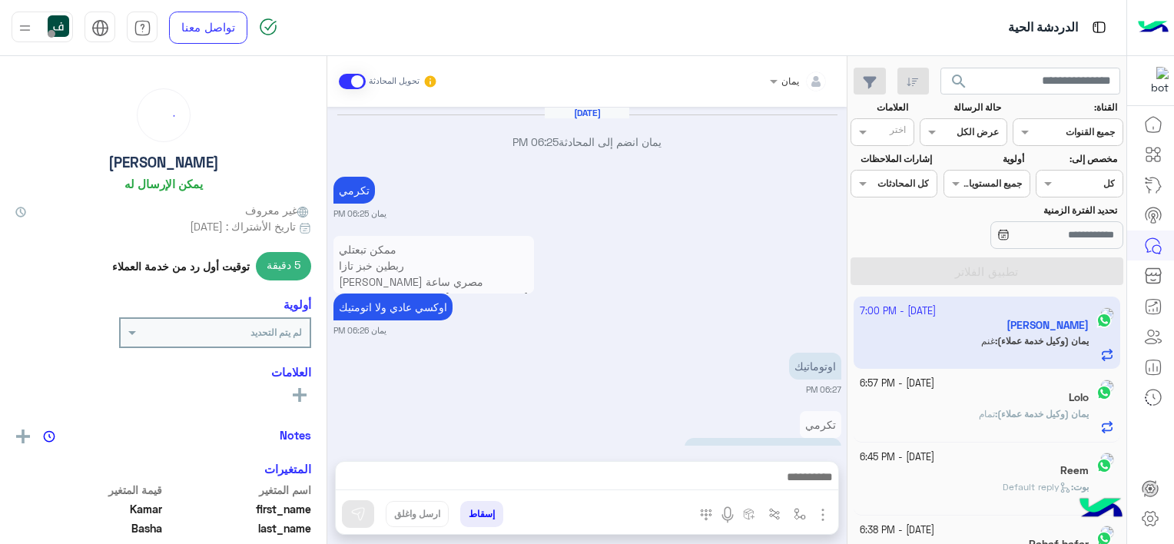
scroll to position [917, 0]
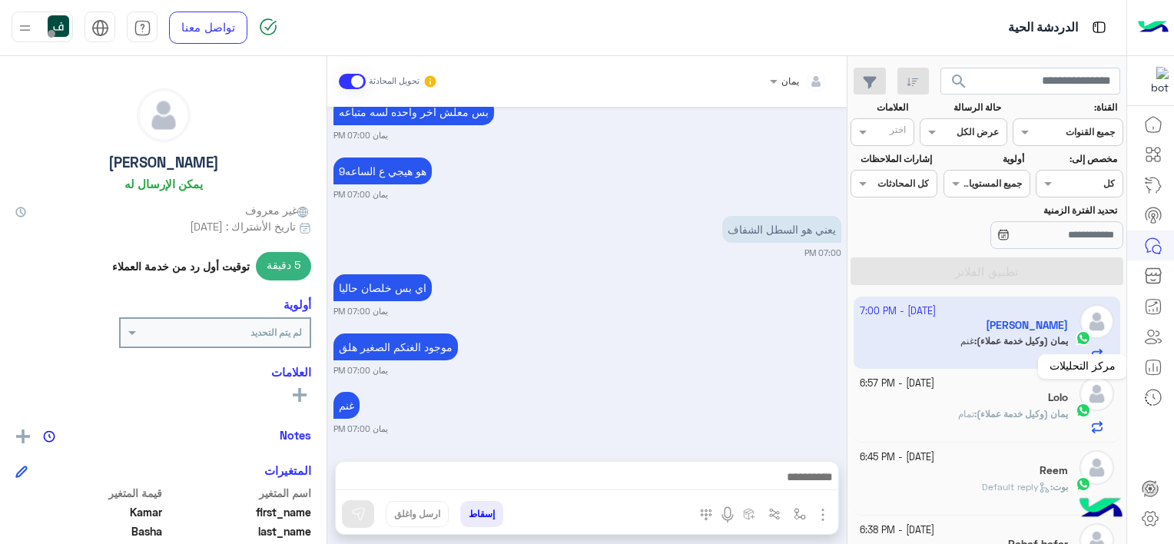
click at [1152, 361] on icon at bounding box center [1153, 367] width 18 height 18
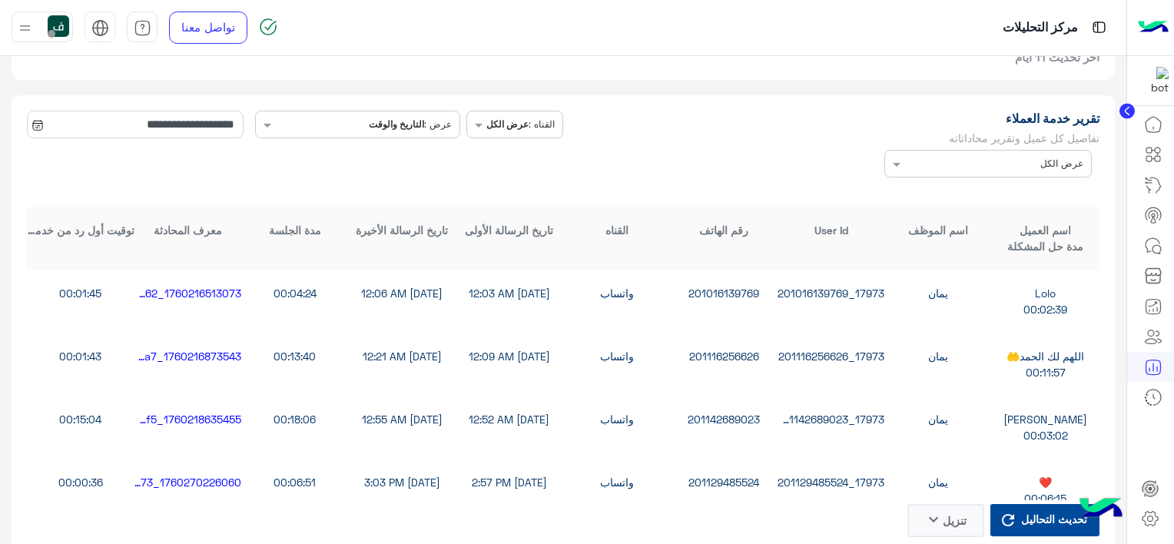
scroll to position [3150, 0]
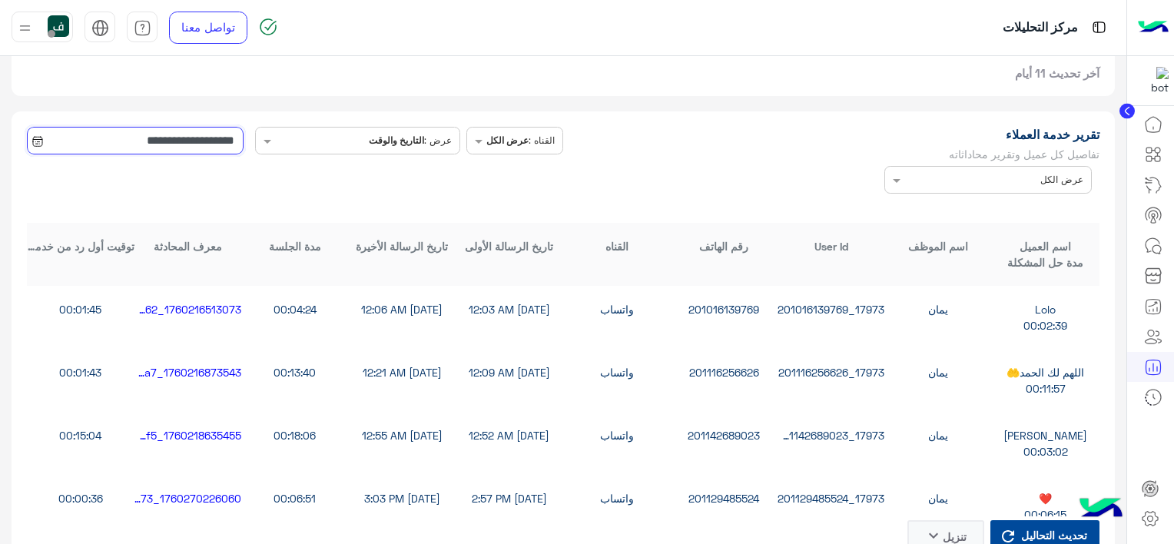
click at [176, 143] on input "**********" at bounding box center [135, 141] width 217 height 28
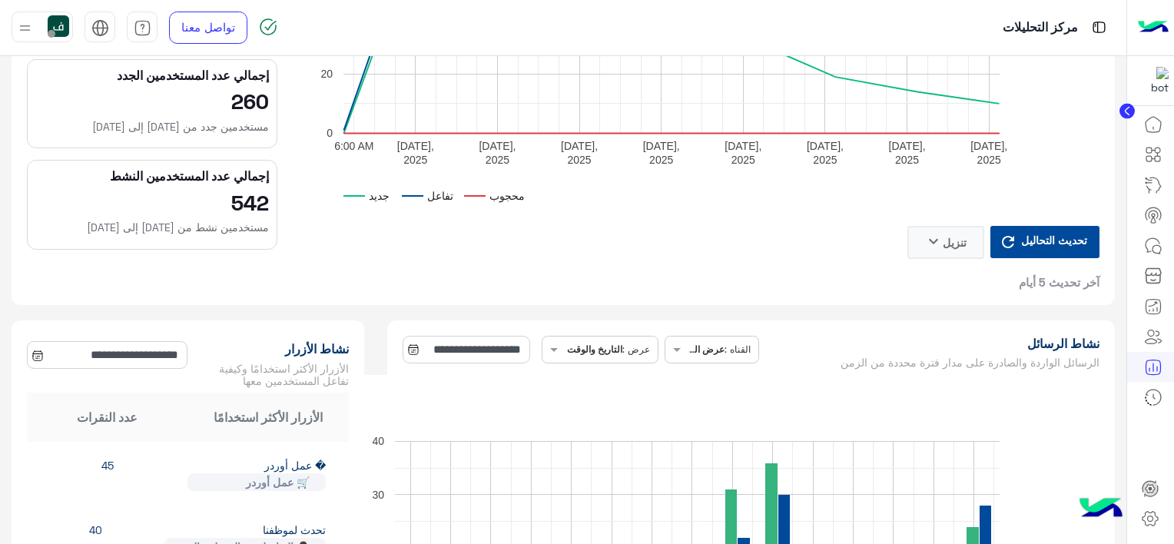
scroll to position [0, 0]
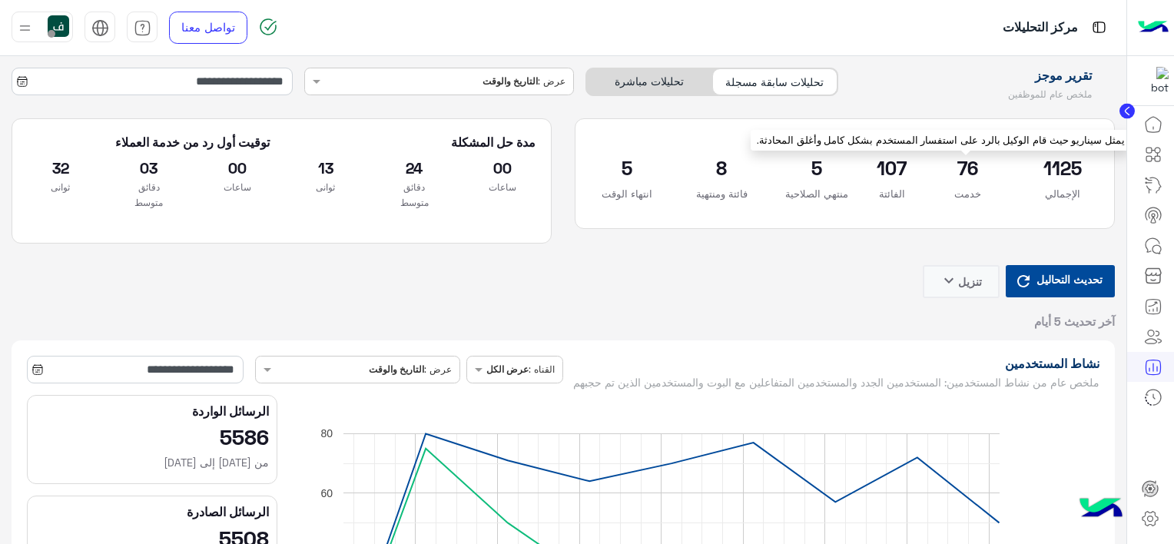
type input "**********"
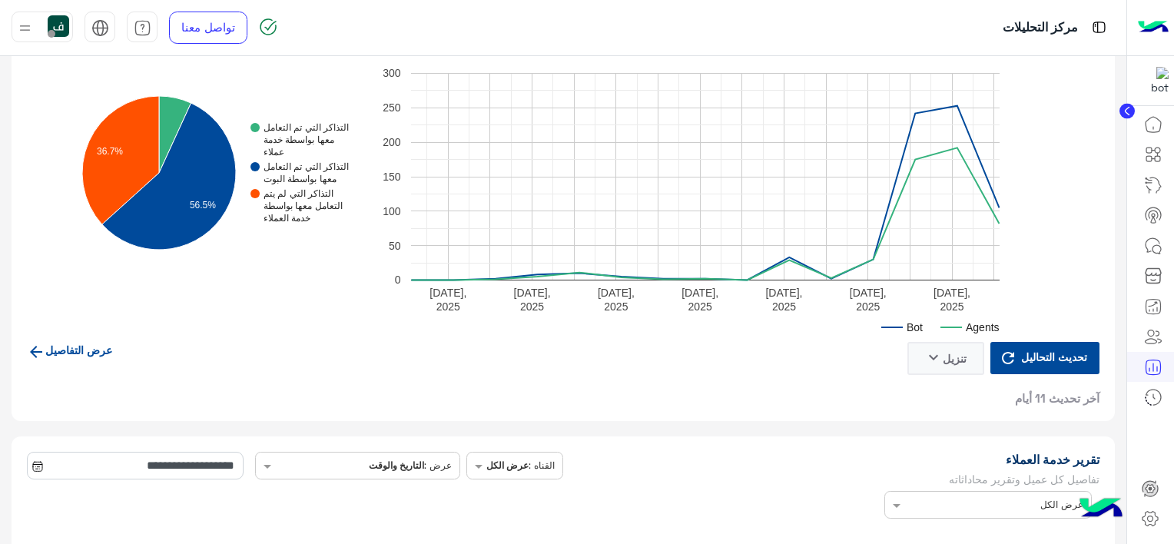
scroll to position [2842, 0]
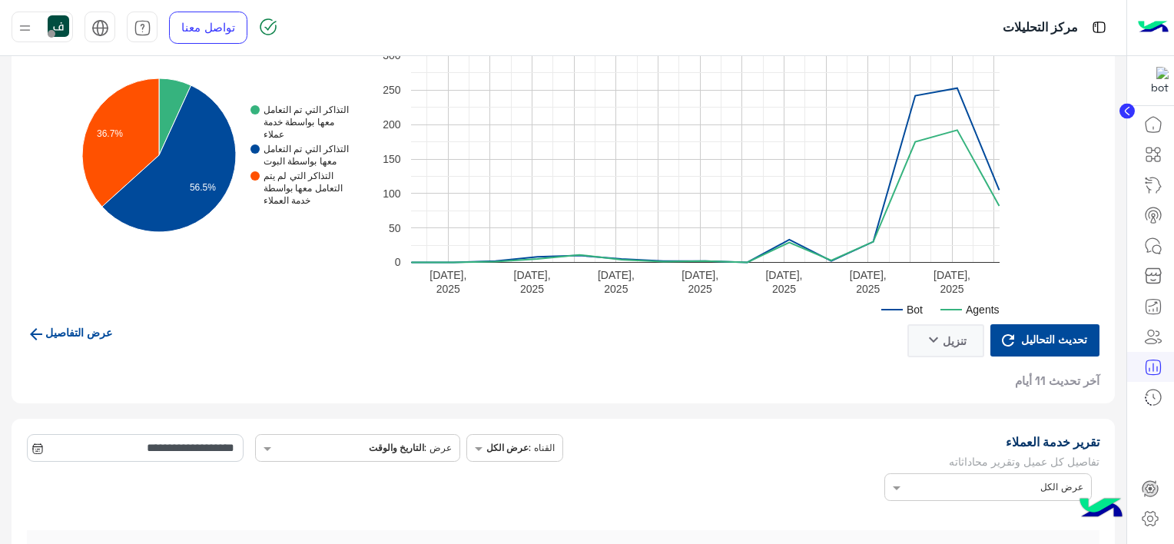
click at [101, 337] on link "عرض التفاصيل" at bounding box center [69, 332] width 85 height 13
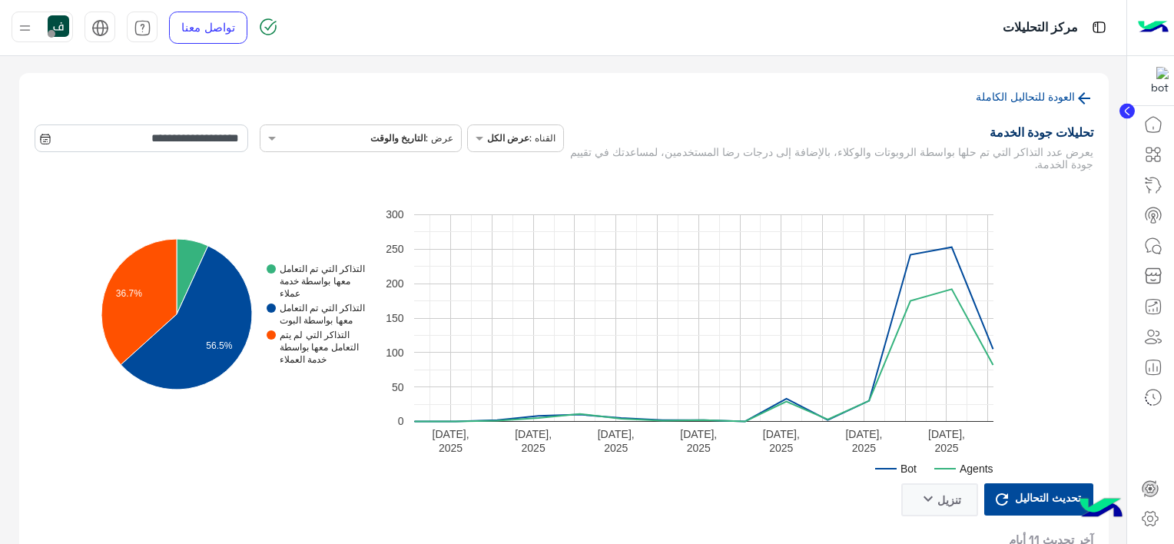
click at [424, 144] on div "عرض : التاريخ والوقت" at bounding box center [411, 138] width 83 height 14
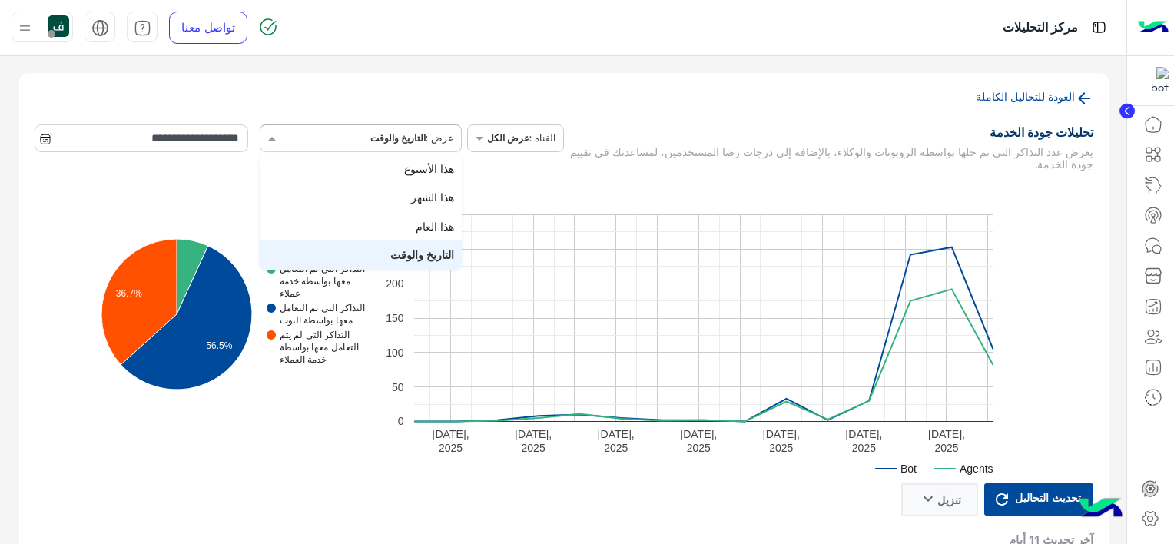
click at [547, 191] on rect "A chart." at bounding box center [734, 329] width 717 height 307
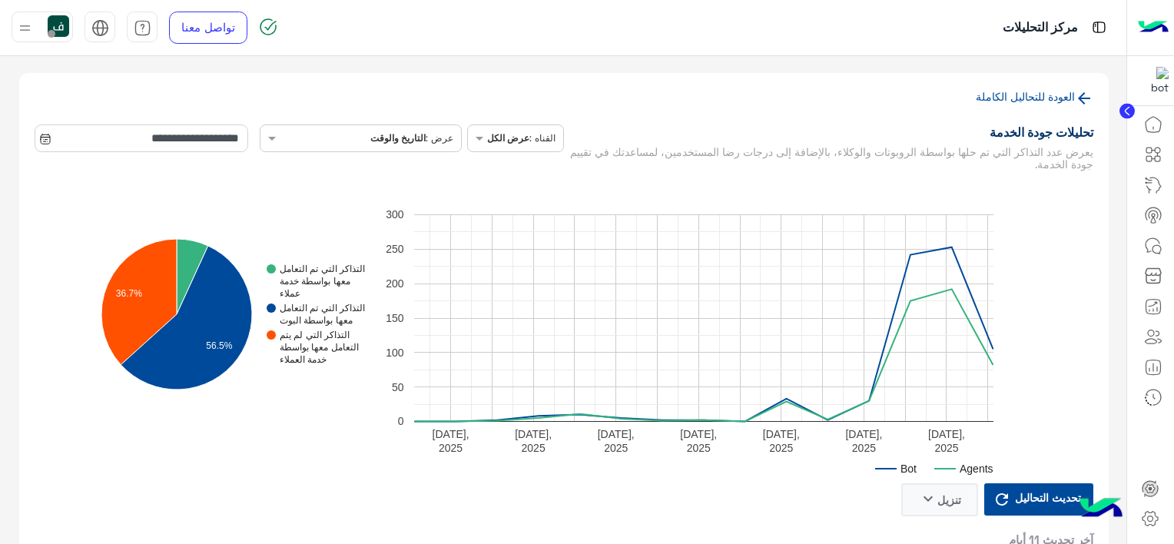
click at [1072, 99] on link "العودة للتحاليل الكاملة" at bounding box center [1025, 96] width 99 height 13
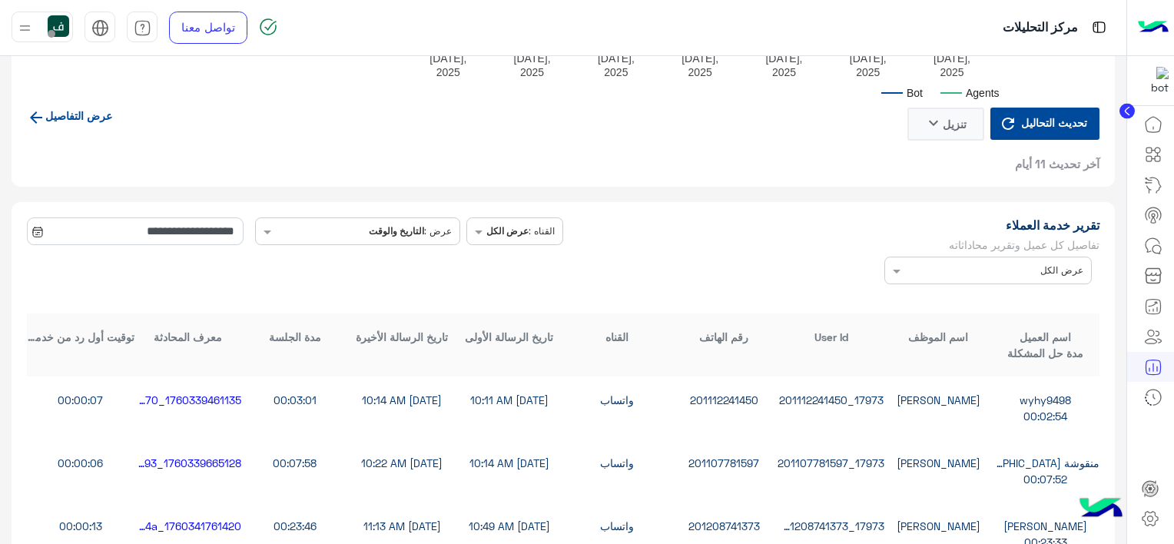
scroll to position [3150, 0]
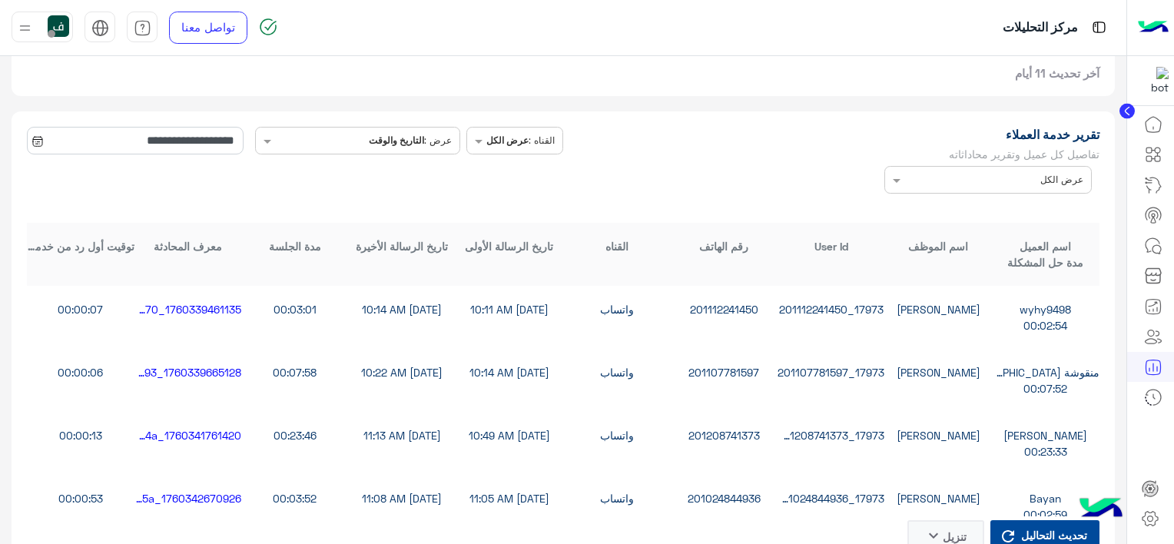
click at [901, 202] on div "**********" at bounding box center [563, 355] width 1072 height 457
click at [903, 188] on span at bounding box center [894, 180] width 19 height 16
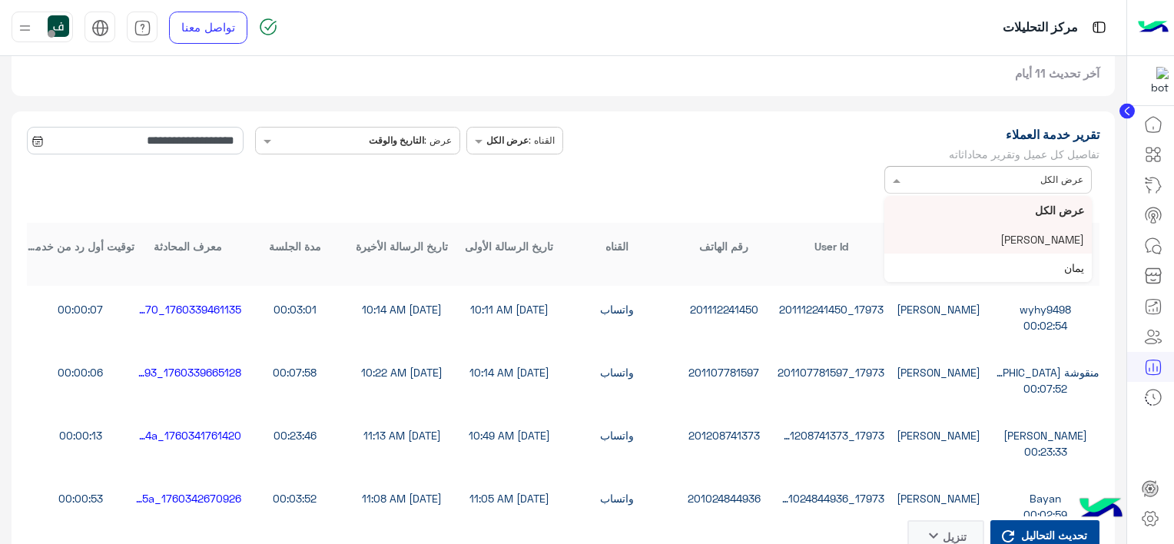
click at [805, 310] on div "17973_201112241450" at bounding box center [831, 309] width 108 height 16
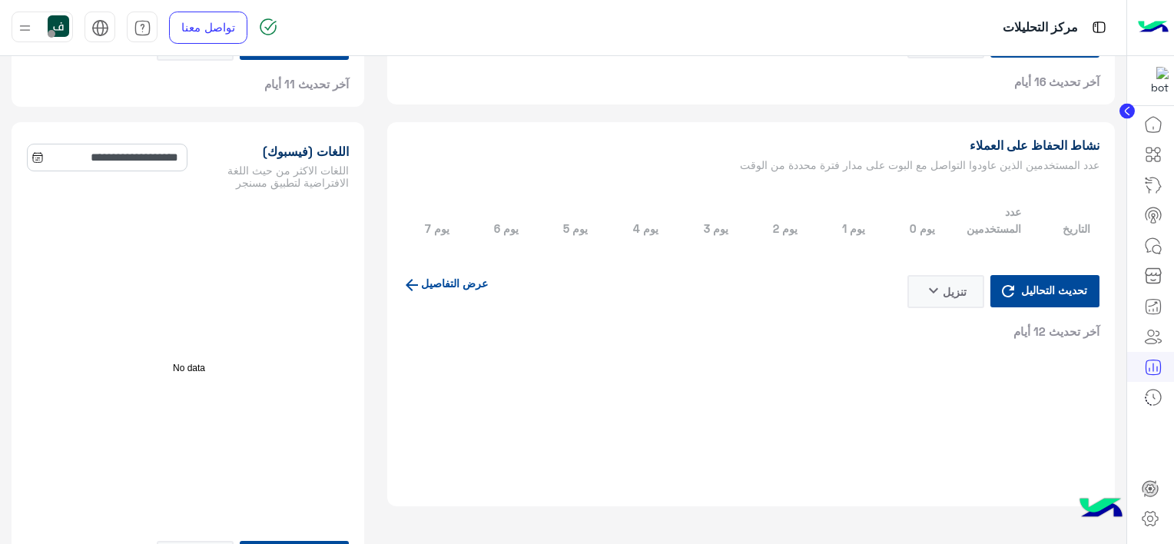
scroll to position [1327, 0]
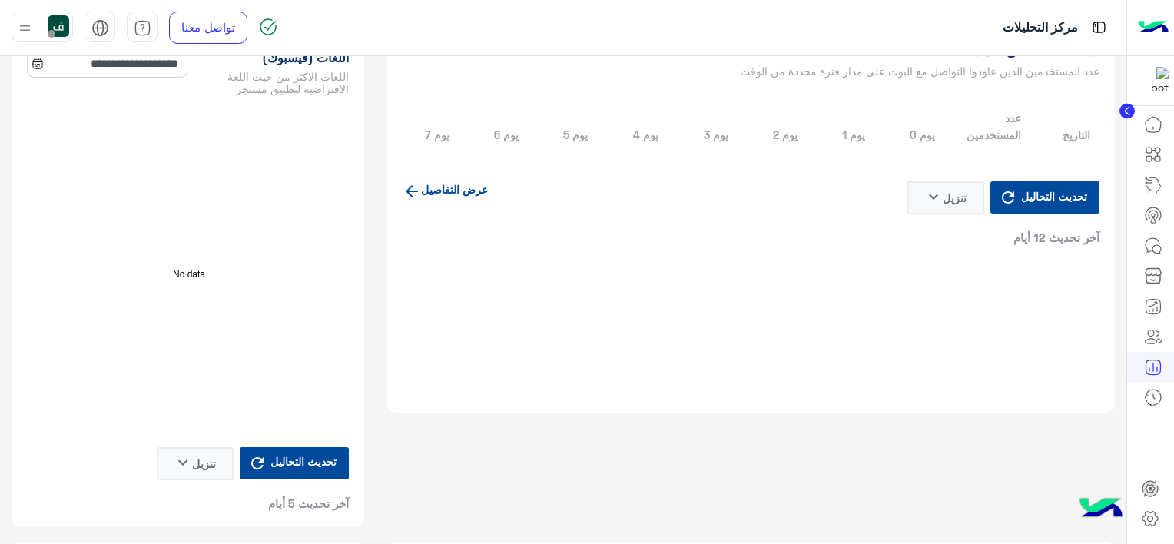
click at [451, 196] on link "عرض التفاصيل" at bounding box center [445, 189] width 85 height 13
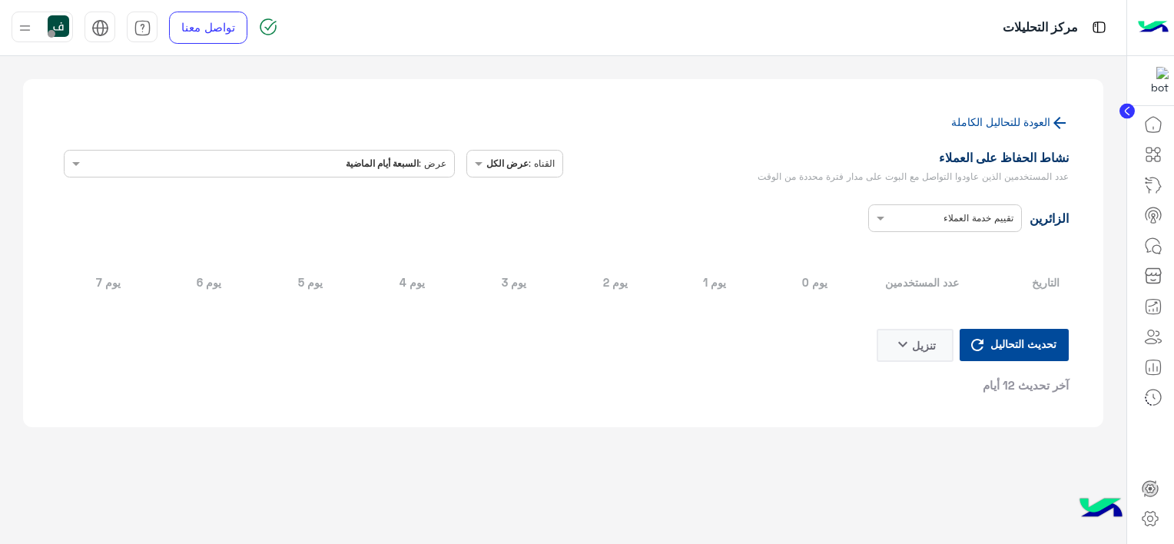
click at [1044, 119] on link "العودة للتحاليل الكاملة" at bounding box center [1000, 121] width 99 height 13
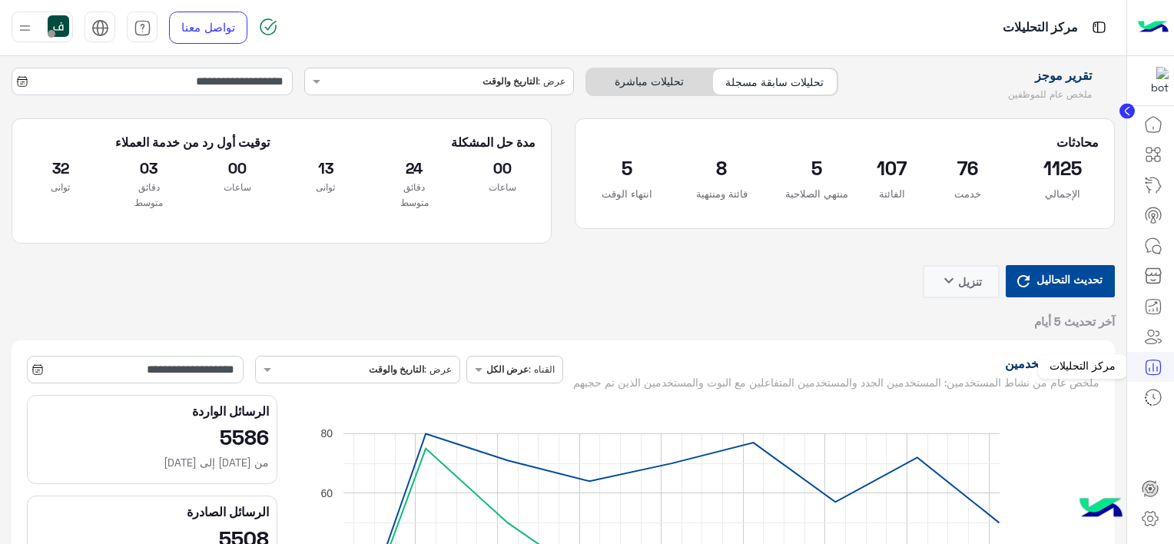
click at [1147, 364] on icon at bounding box center [1153, 367] width 18 height 18
click at [1154, 399] on icon at bounding box center [1153, 397] width 18 height 18
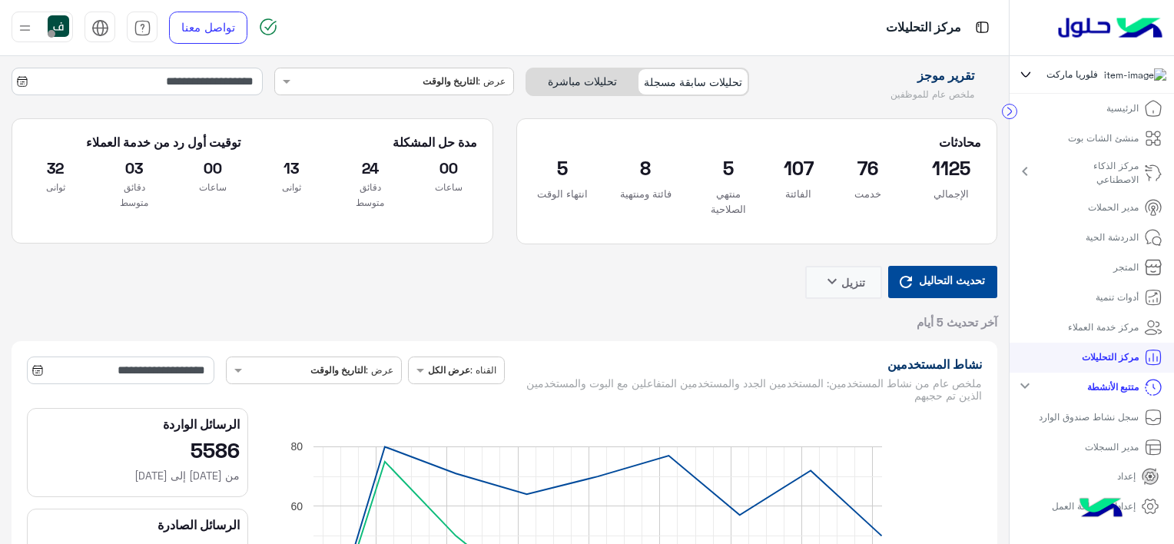
scroll to position [3, 0]
click at [1099, 420] on p "سجل نشاط صندوق الوارد" at bounding box center [1089, 417] width 100 height 14
click at [1090, 421] on p "سجل نشاط صندوق الوارد" at bounding box center [1089, 417] width 100 height 14
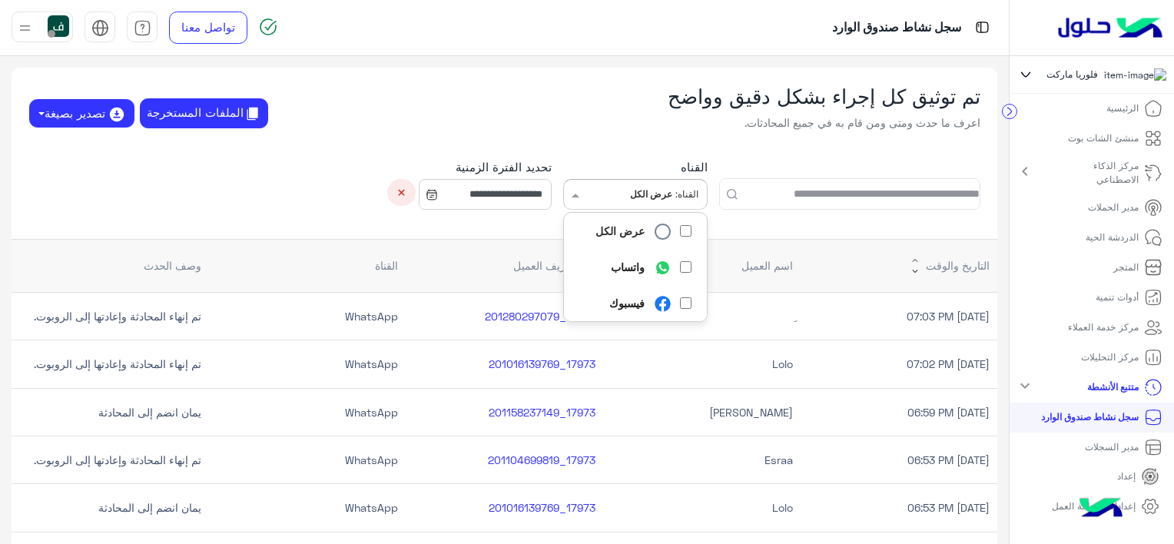
click at [628, 194] on div at bounding box center [606, 195] width 47 height 28
click at [248, 225] on div "**********" at bounding box center [505, 184] width 986 height 85
click at [1094, 360] on p "مركز التحليلات" at bounding box center [1110, 357] width 58 height 14
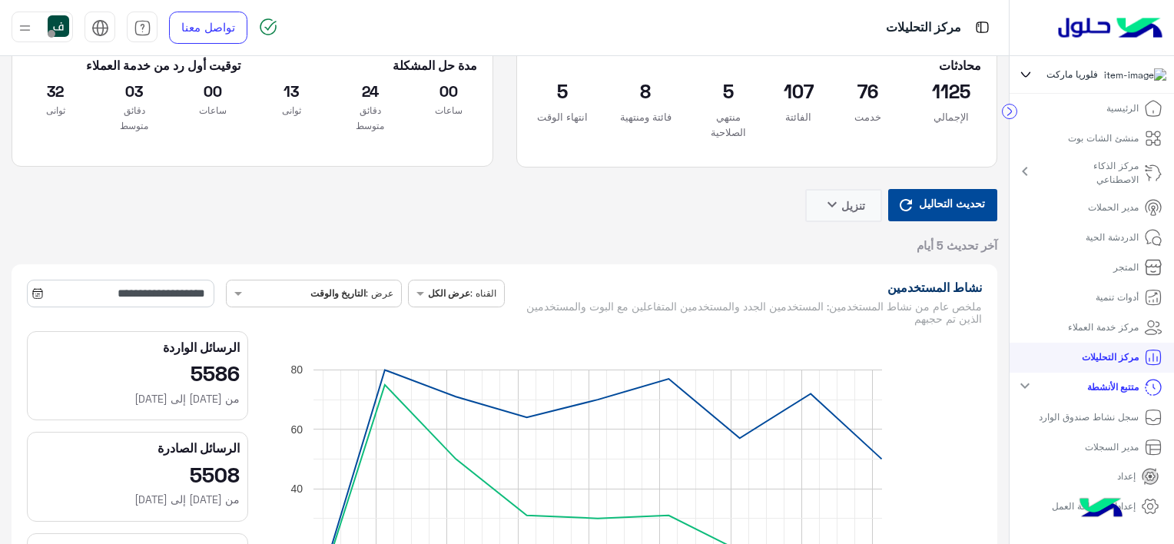
scroll to position [230, 0]
